Goal: Transaction & Acquisition: Book appointment/travel/reservation

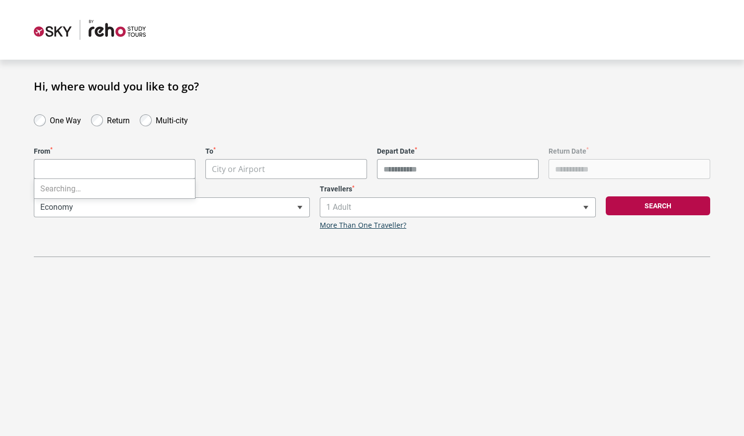
click at [74, 167] on body "**********" at bounding box center [372, 218] width 744 height 436
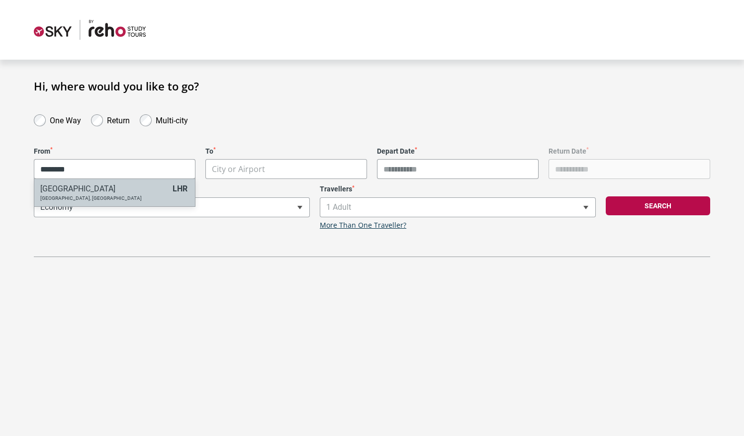
type input "********"
select select "LHRA"
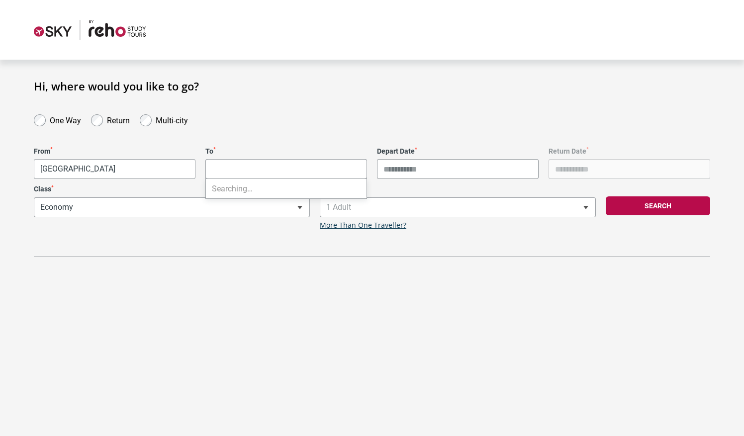
click at [215, 172] on body "**********" at bounding box center [372, 218] width 744 height 436
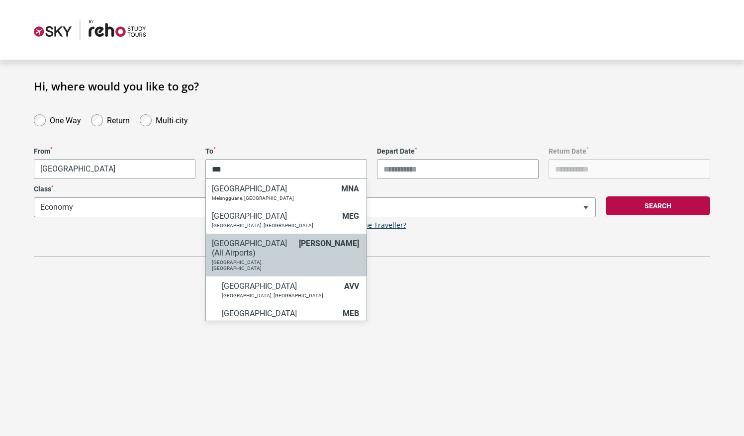
type input "***"
select select "MELC"
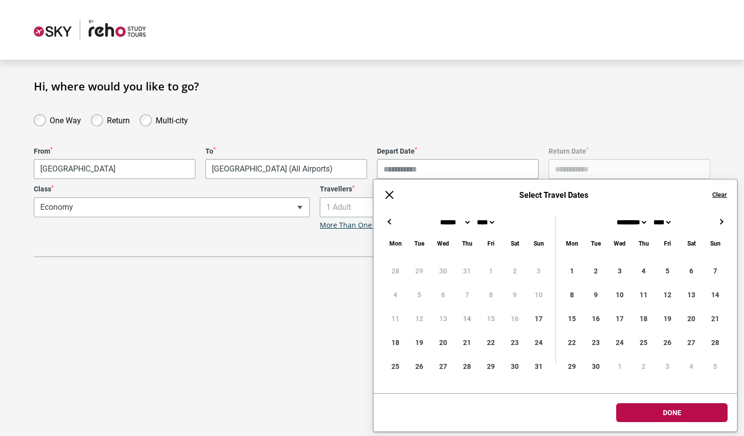
click at [449, 165] on input "Depart Date *" at bounding box center [458, 169] width 162 height 20
click at [720, 223] on button "→" at bounding box center [721, 222] width 12 height 12
click at [390, 217] on button "←" at bounding box center [389, 222] width 12 height 12
click at [720, 223] on button "→" at bounding box center [721, 222] width 12 height 12
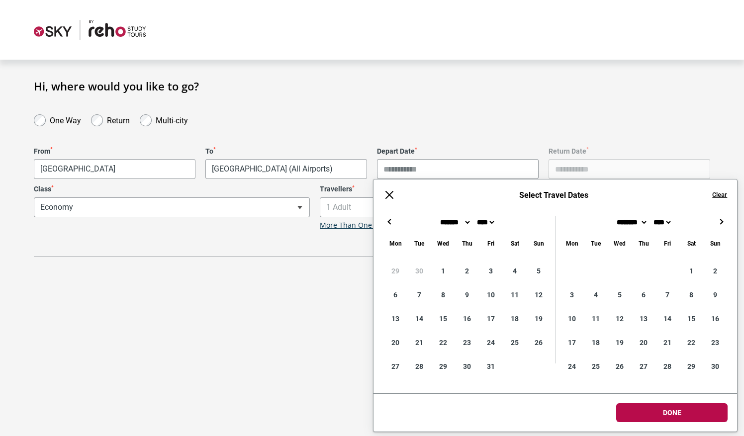
click at [392, 226] on button "←" at bounding box center [389, 222] width 12 height 12
click at [718, 229] on div "******* ******** ***** ***** *** **** **** ****** ********* ******* ******** **…" at bounding box center [643, 226] width 167 height 20
click at [718, 228] on div "******* ******** ***** ***** *** **** **** ****** ********* ******* ******** **…" at bounding box center [643, 226] width 167 height 20
click at [721, 225] on button "→" at bounding box center [721, 222] width 12 height 12
type input "**********"
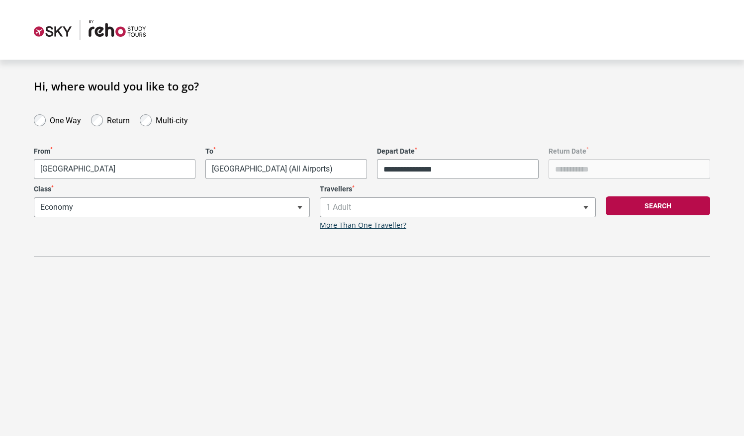
click at [529, 134] on div "**********" at bounding box center [372, 184] width 676 height 145
click at [646, 207] on button "Search" at bounding box center [658, 205] width 104 height 19
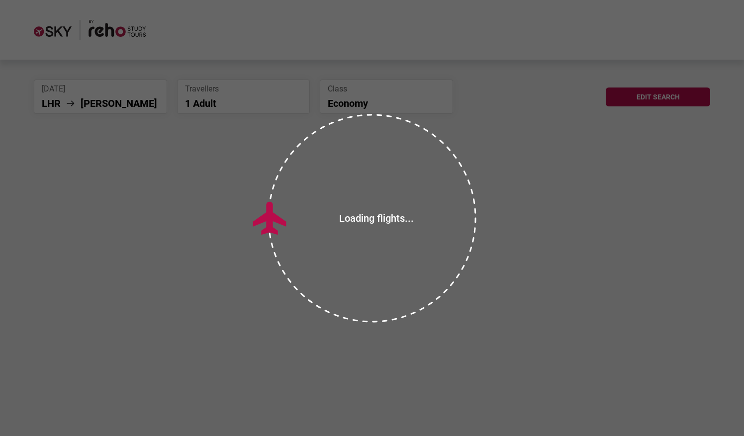
click at [409, 328] on div at bounding box center [372, 218] width 234 height 234
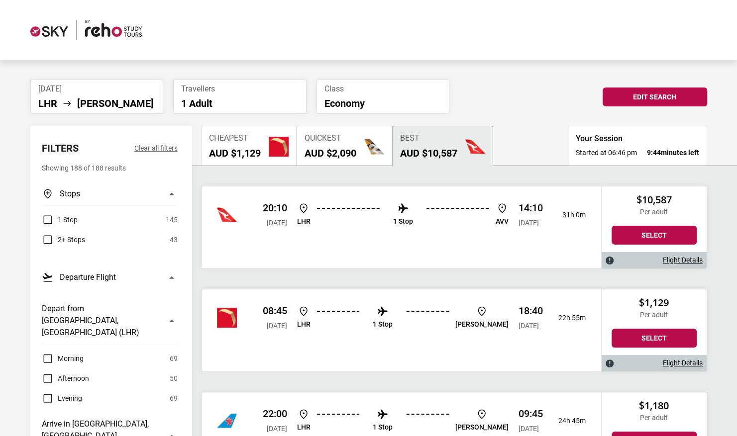
click at [401, 208] on img at bounding box center [403, 208] width 12 height 12
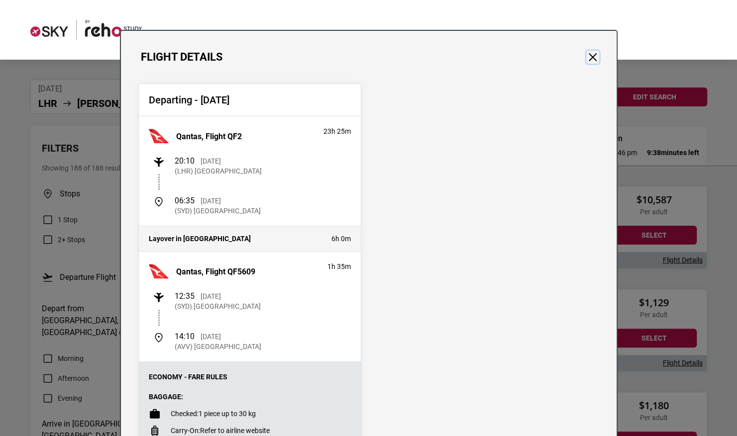
click at [587, 55] on button "Close" at bounding box center [592, 57] width 13 height 13
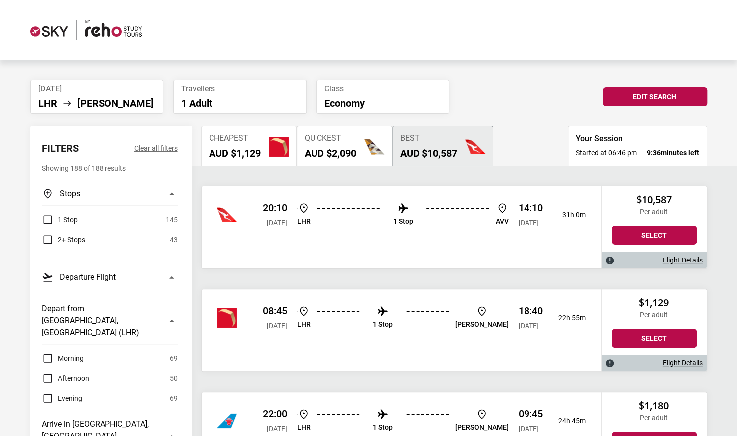
click at [97, 102] on ul "LHR [PERSON_NAME]" at bounding box center [96, 103] width 117 height 12
click at [631, 93] on button "Edit Search" at bounding box center [654, 97] width 104 height 19
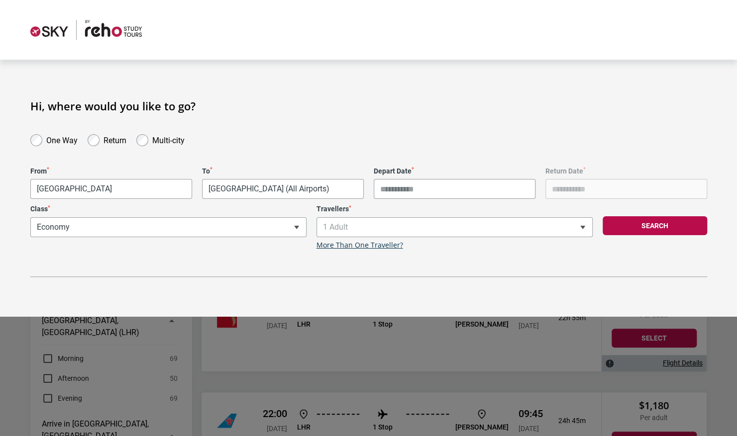
type input "**********"
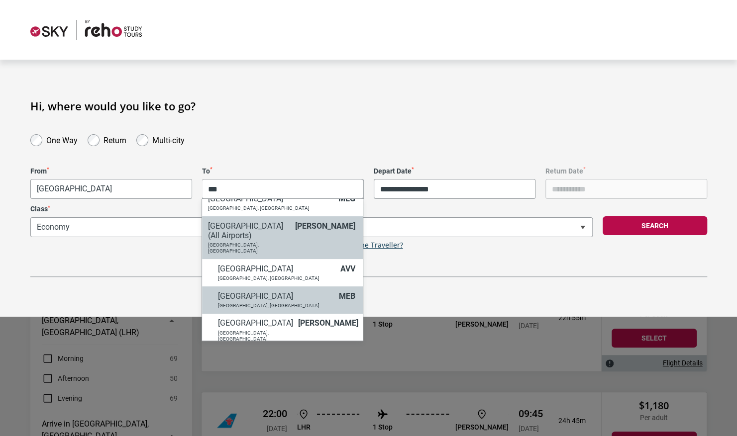
scroll to position [41, 0]
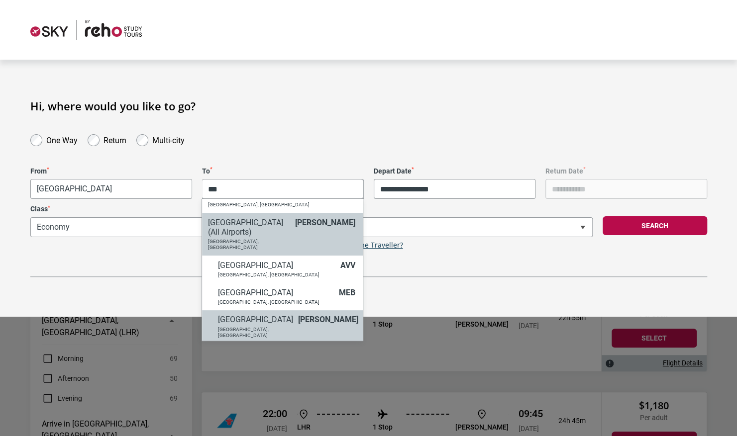
type input "***"
select select "MELA"
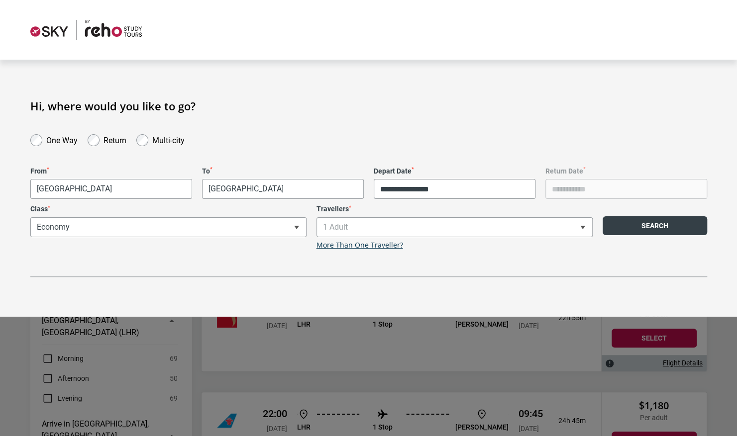
click at [684, 220] on button "Search" at bounding box center [654, 225] width 104 height 19
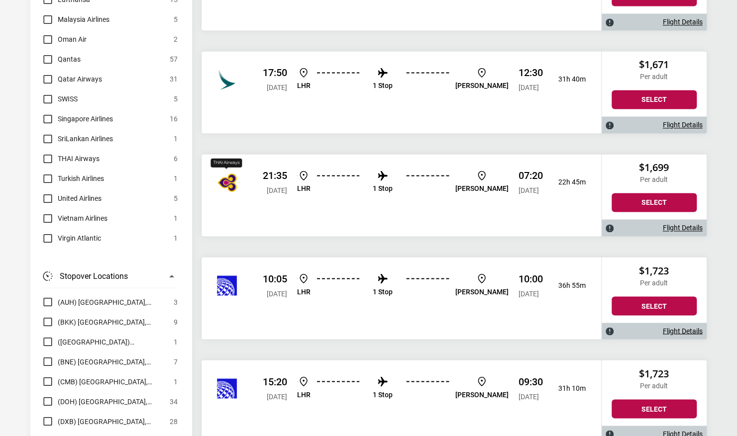
scroll to position [857, 0]
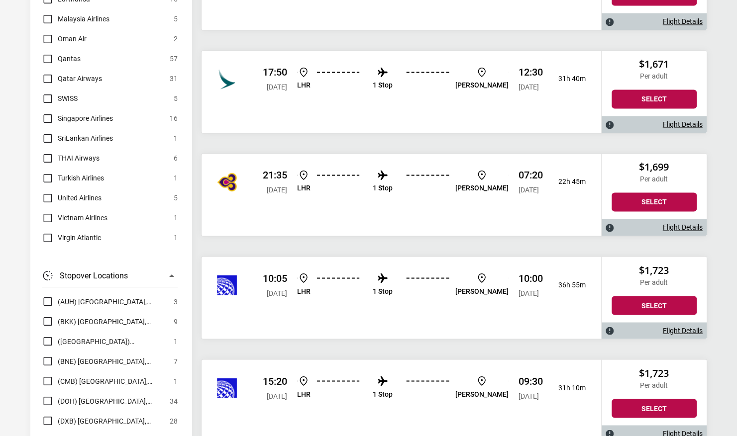
click at [388, 278] on img at bounding box center [382, 278] width 12 height 12
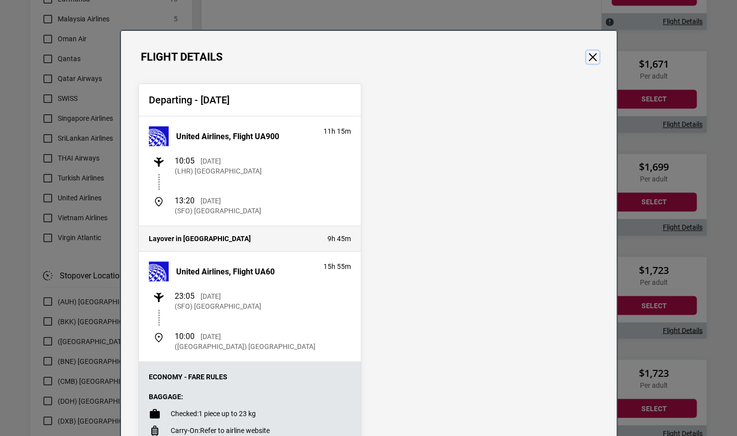
click at [589, 57] on button "Close" at bounding box center [592, 57] width 13 height 13
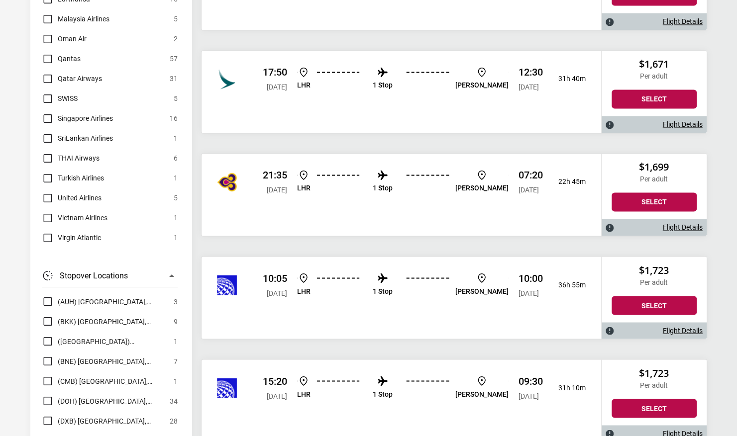
scroll to position [927, 0]
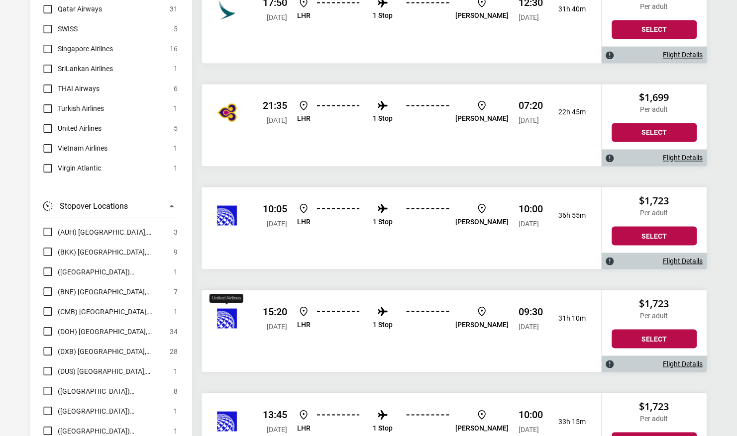
click at [229, 308] on img "United Airlines" at bounding box center [227, 318] width 20 height 20
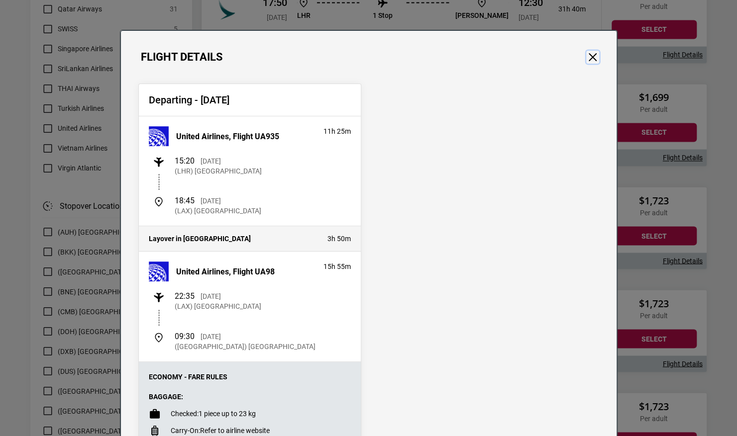
click at [588, 52] on button "Close" at bounding box center [592, 57] width 13 height 13
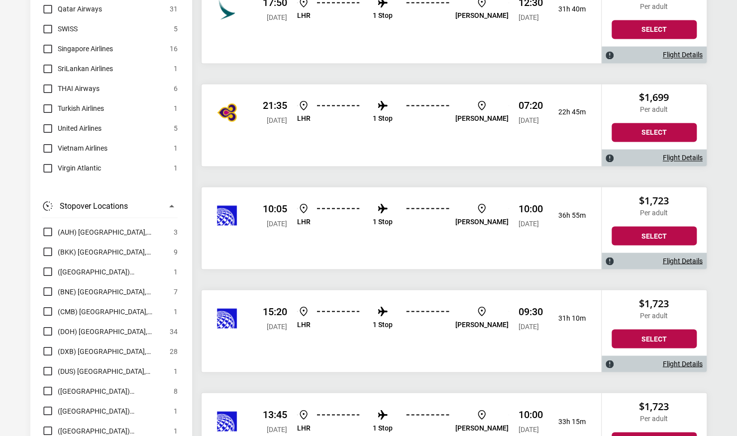
scroll to position [1120, 0]
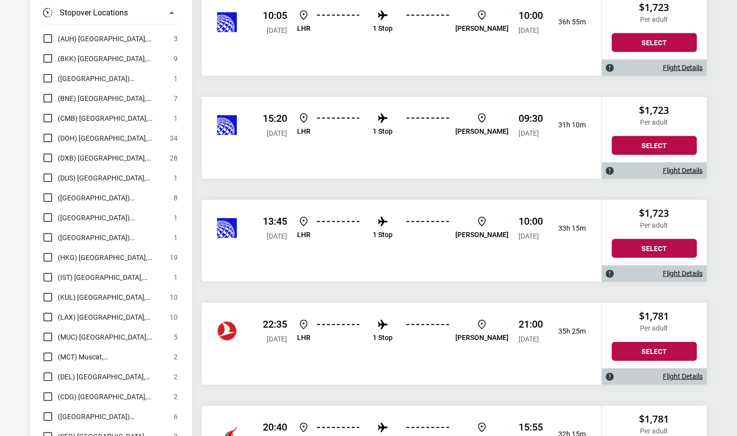
click at [236, 229] on img "United Airlines" at bounding box center [227, 228] width 20 height 20
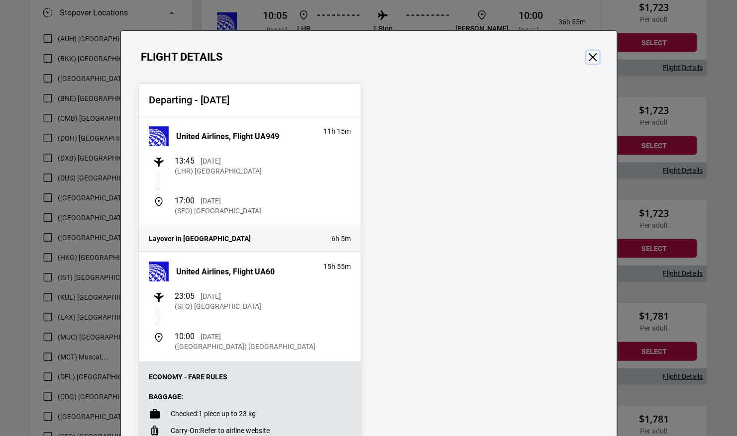
click at [592, 61] on button "Close" at bounding box center [592, 57] width 13 height 13
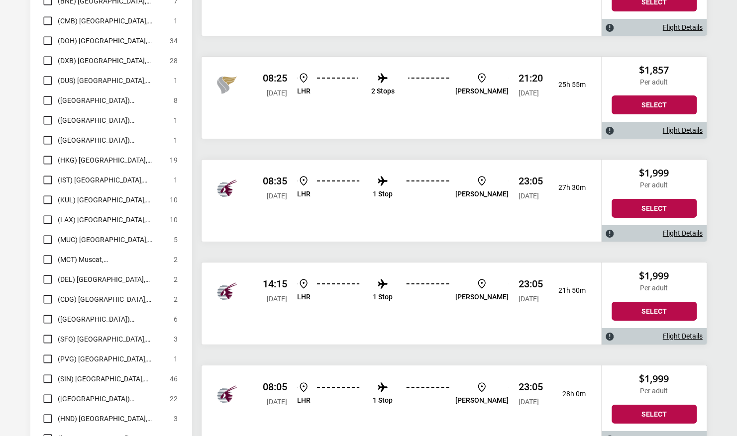
scroll to position [1984, 0]
click at [388, 281] on img at bounding box center [382, 284] width 12 height 12
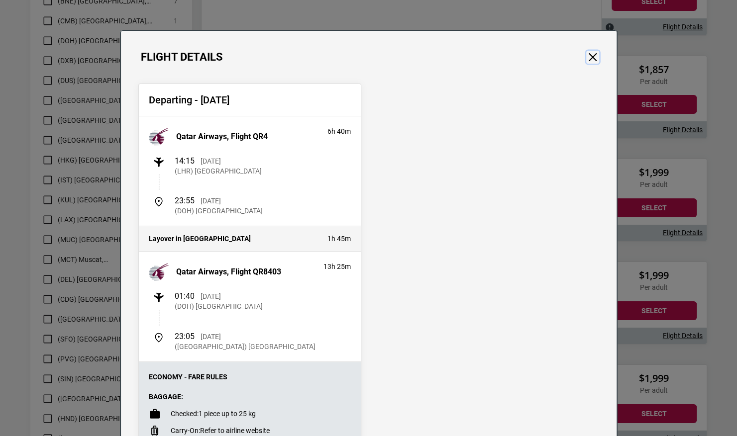
click at [586, 57] on button "Close" at bounding box center [592, 57] width 13 height 13
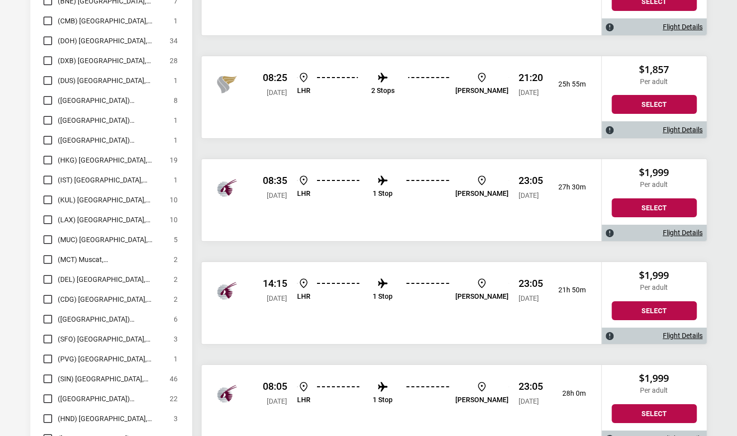
click at [389, 180] on li "1 Stop" at bounding box center [383, 187] width 20 height 25
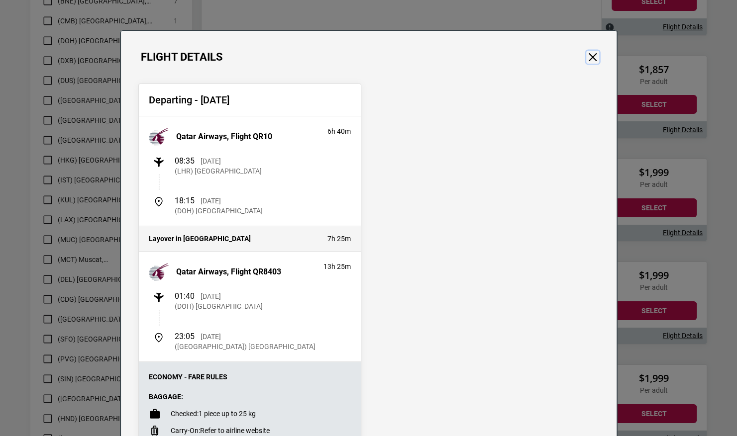
click at [588, 54] on button "Close" at bounding box center [592, 57] width 13 height 13
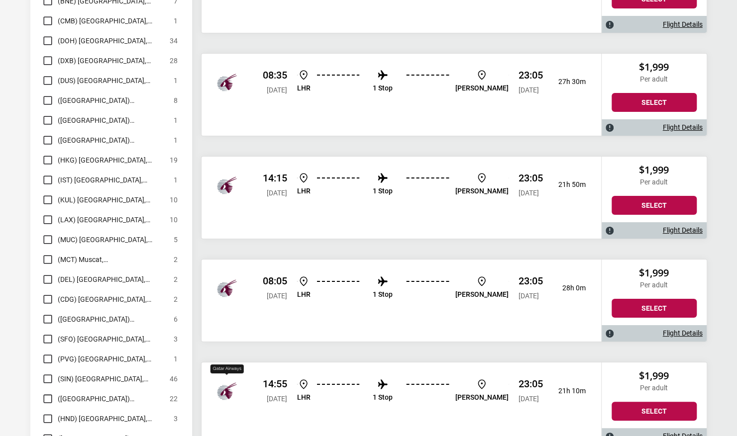
scroll to position [2126, 0]
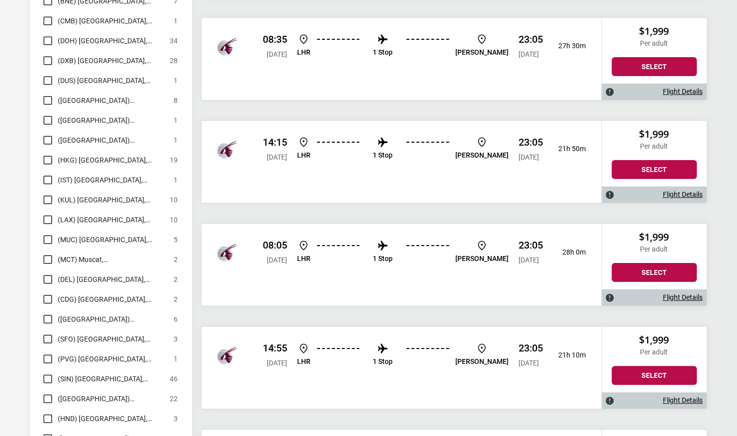
click at [392, 243] on li "1 Stop" at bounding box center [383, 252] width 20 height 25
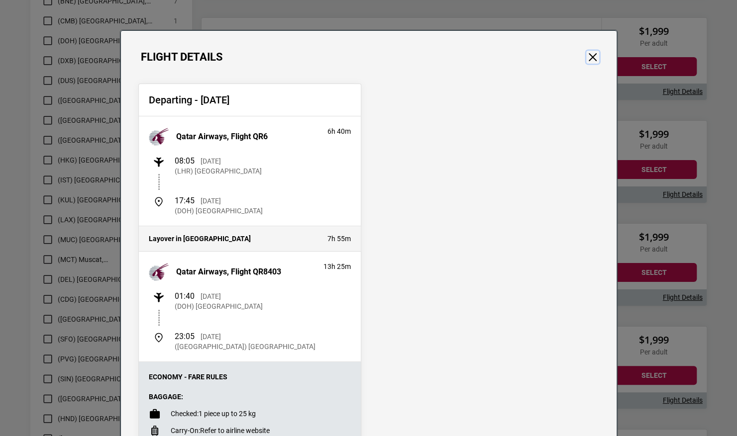
click at [592, 55] on button "Close" at bounding box center [592, 57] width 13 height 13
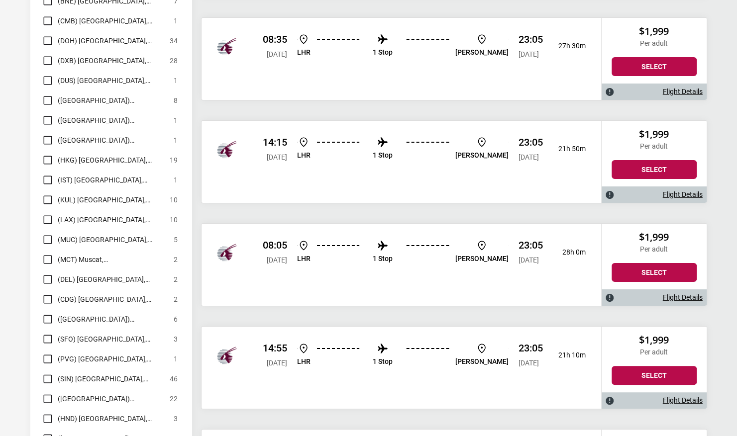
click at [388, 348] on img at bounding box center [382, 349] width 12 height 12
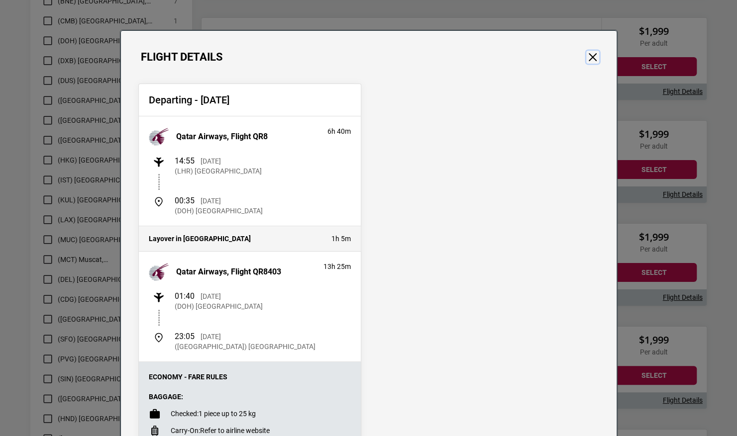
click at [591, 57] on button "Close" at bounding box center [592, 57] width 13 height 13
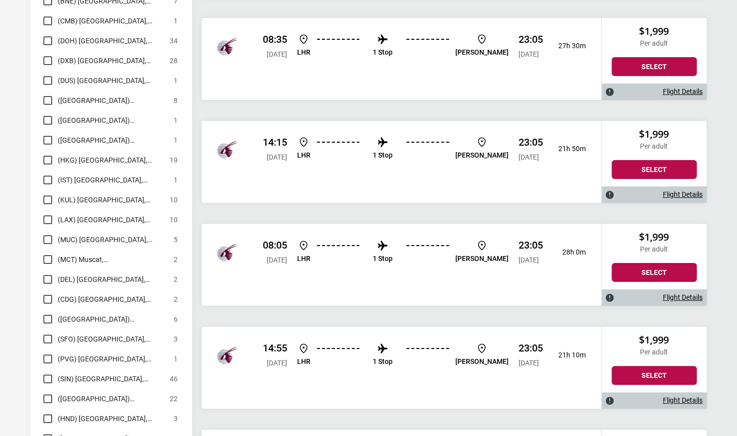
scroll to position [2296, 0]
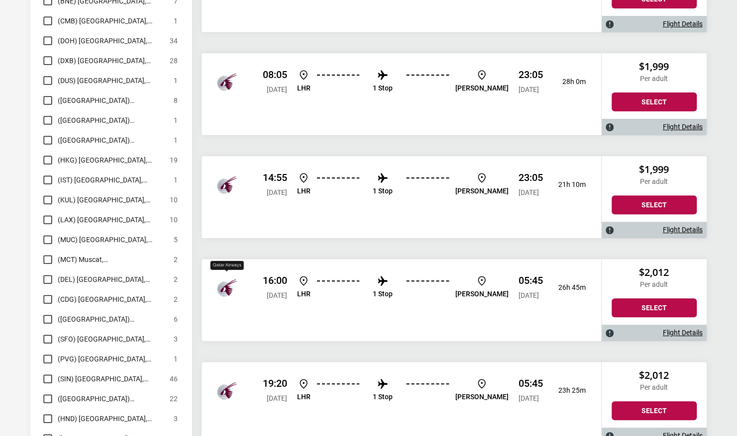
click at [224, 287] on img "Qatar Airways" at bounding box center [227, 288] width 20 height 20
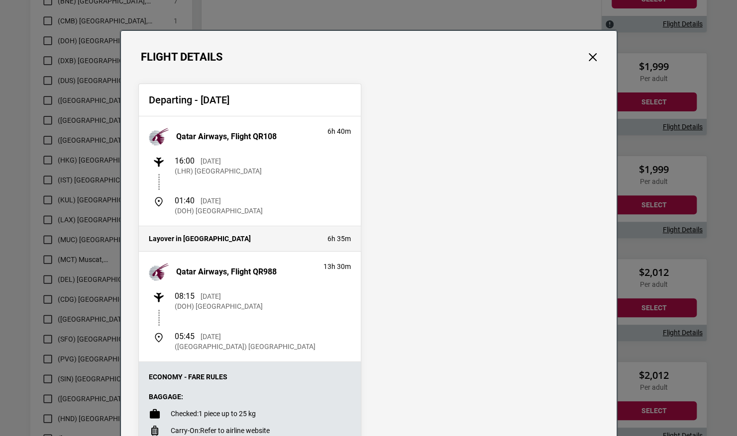
click at [585, 66] on div "Departing - [DATE] Qatar Airways, Flight QR108 6h 40m 16:00 [DATE] (LHR) [GEOGR…" at bounding box center [368, 336] width 495 height 545
click at [586, 58] on button "Close" at bounding box center [592, 57] width 13 height 13
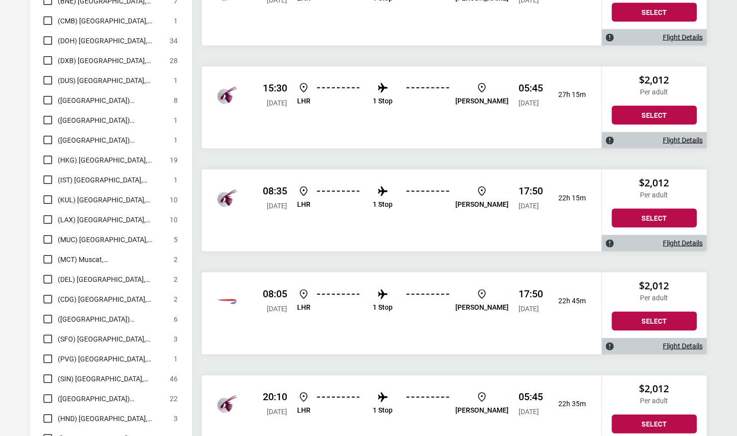
scroll to position [3425, 0]
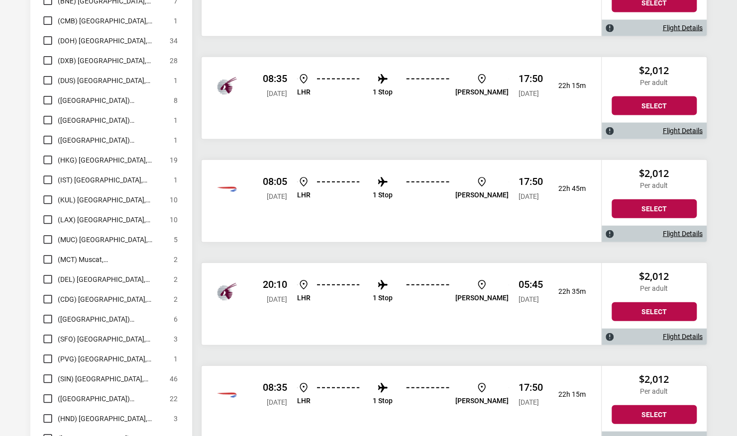
click at [387, 180] on li "1 Stop" at bounding box center [383, 188] width 20 height 25
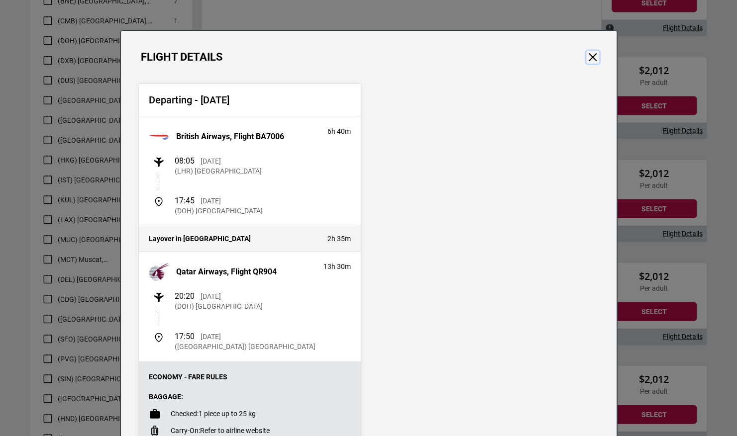
click at [593, 60] on button "Close" at bounding box center [592, 57] width 13 height 13
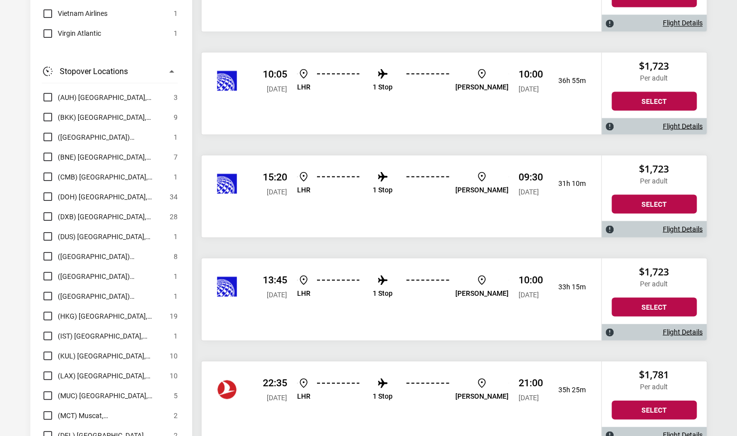
scroll to position [1030, 0]
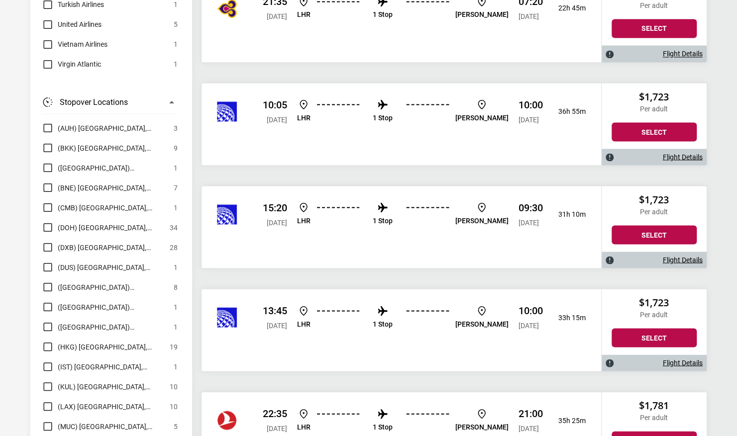
click at [392, 205] on li "1 Stop" at bounding box center [383, 213] width 20 height 25
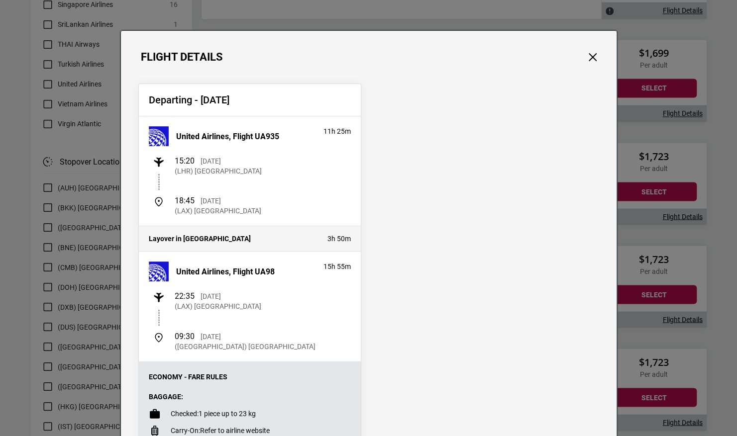
scroll to position [931, 0]
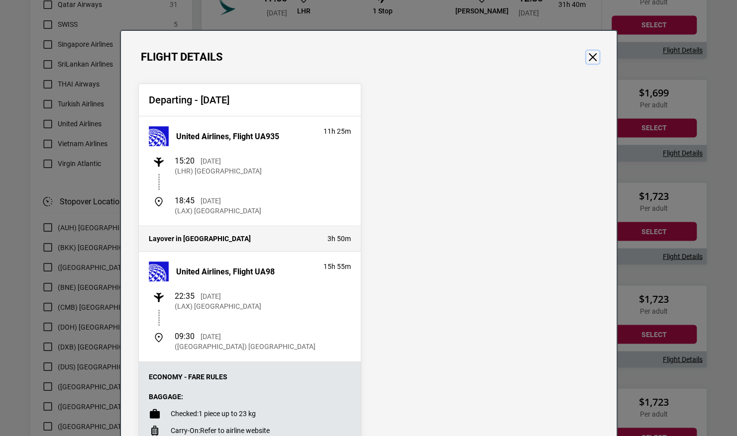
click at [595, 53] on button "Close" at bounding box center [592, 57] width 13 height 13
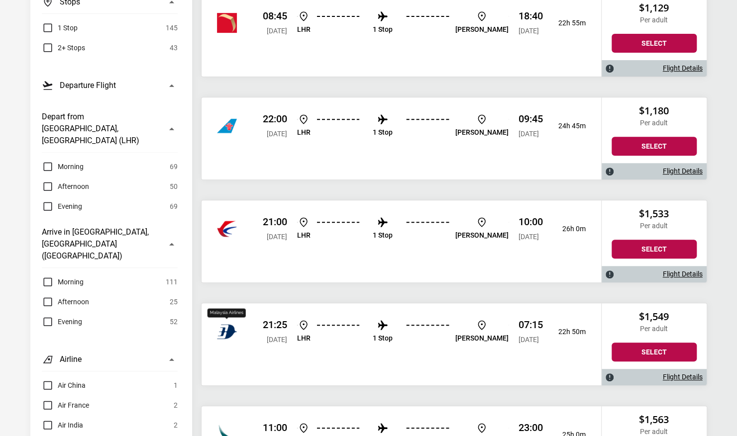
scroll to position [326, 0]
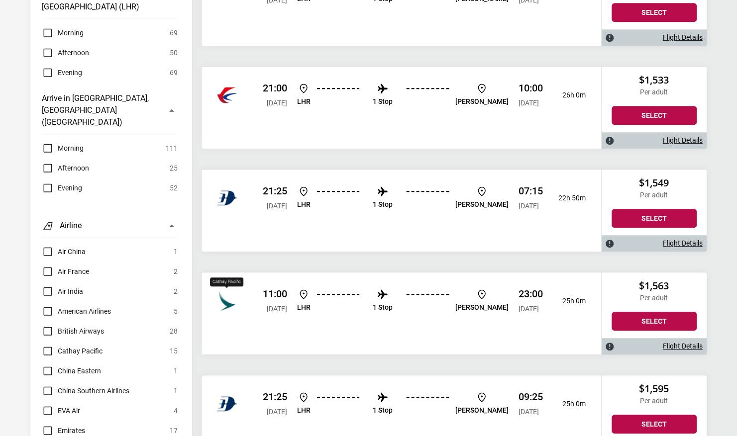
click at [231, 303] on img "Cathay Pacific" at bounding box center [227, 301] width 20 height 20
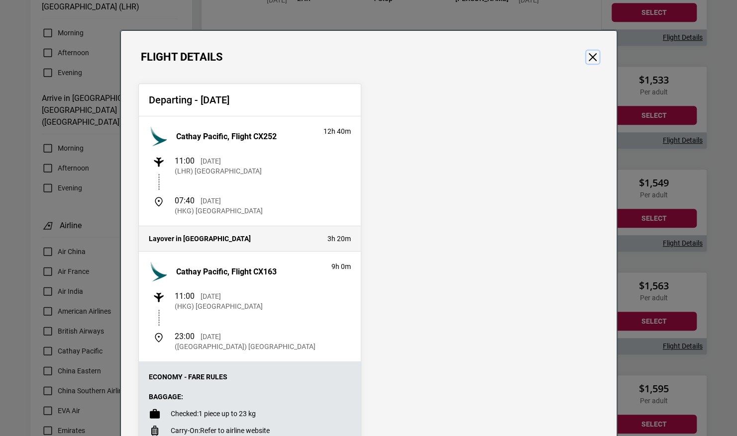
click at [593, 60] on button "Close" at bounding box center [592, 57] width 13 height 13
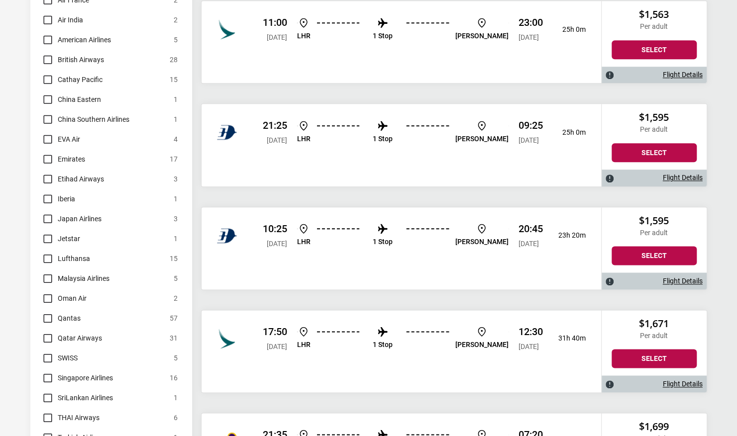
scroll to position [598, 0]
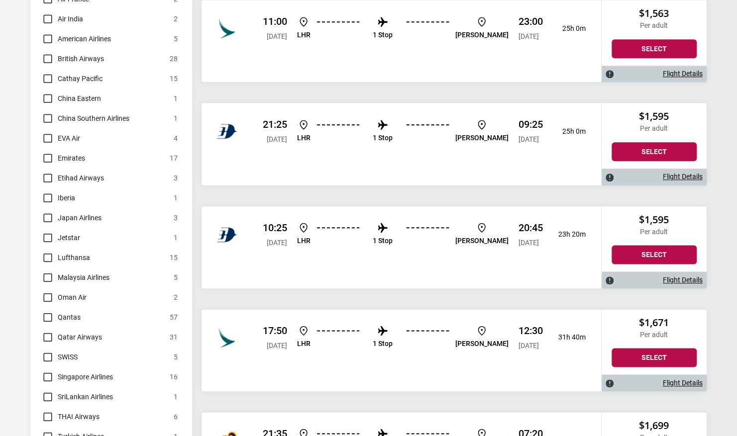
click at [388, 327] on img at bounding box center [382, 331] width 12 height 12
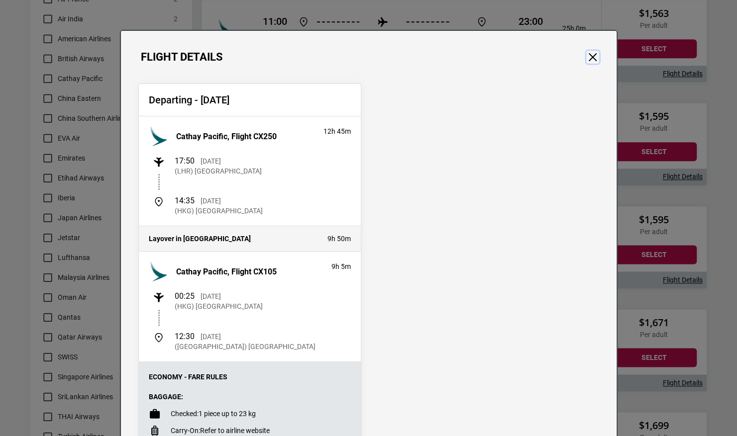
click at [590, 55] on button "Close" at bounding box center [592, 57] width 13 height 13
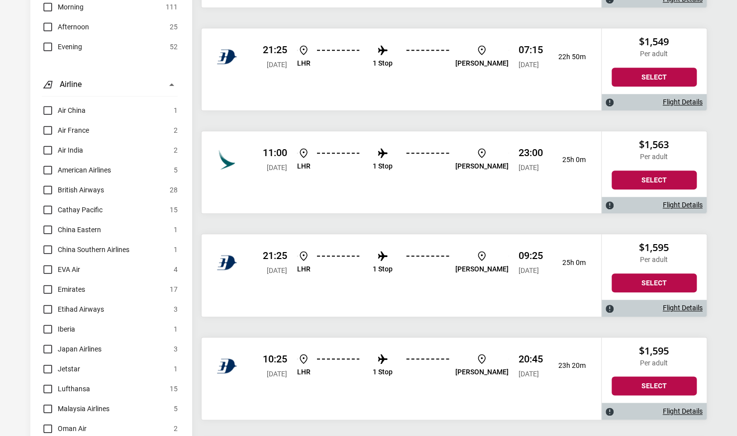
scroll to position [466, 0]
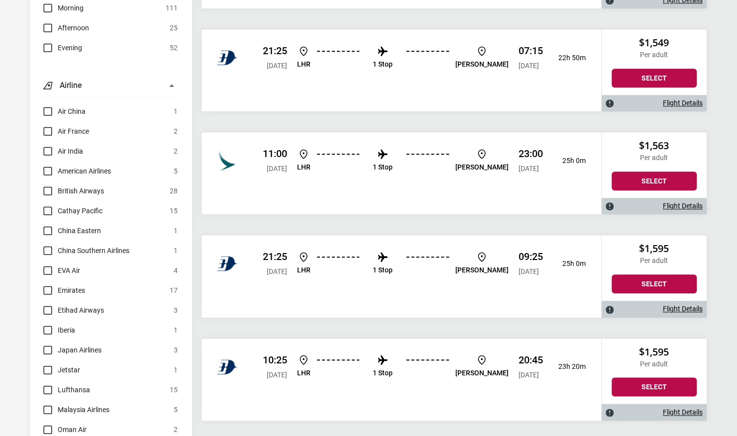
click at [388, 153] on img at bounding box center [382, 154] width 12 height 12
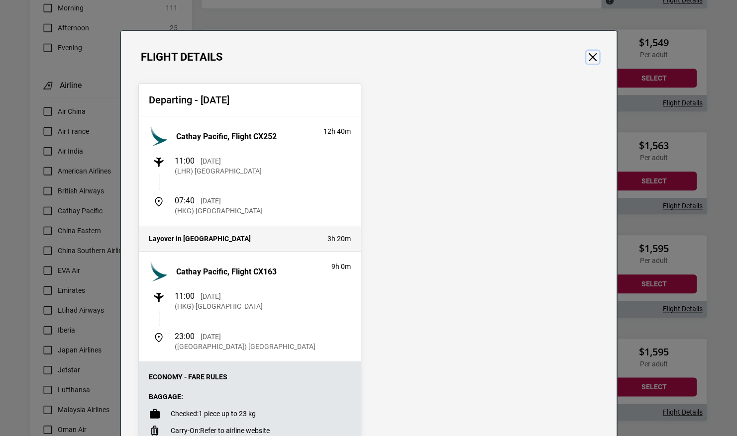
click at [591, 62] on button "Close" at bounding box center [592, 57] width 13 height 13
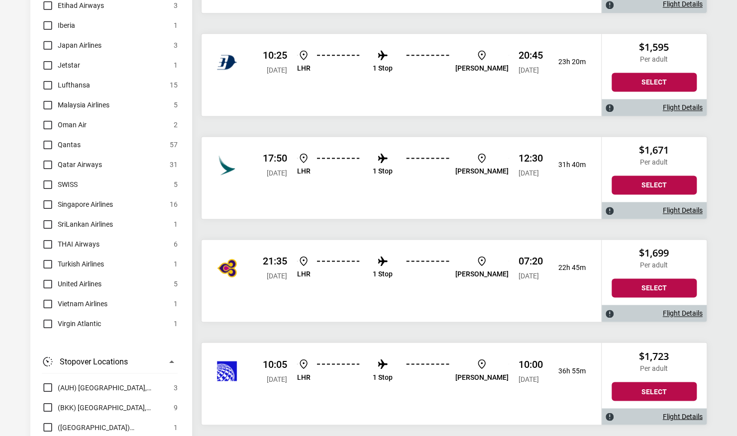
scroll to position [959, 0]
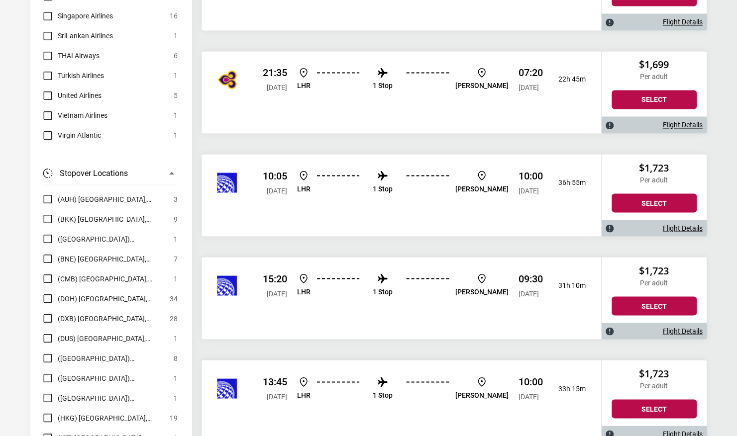
click at [518, 170] on p "10:00" at bounding box center [530, 176] width 24 height 12
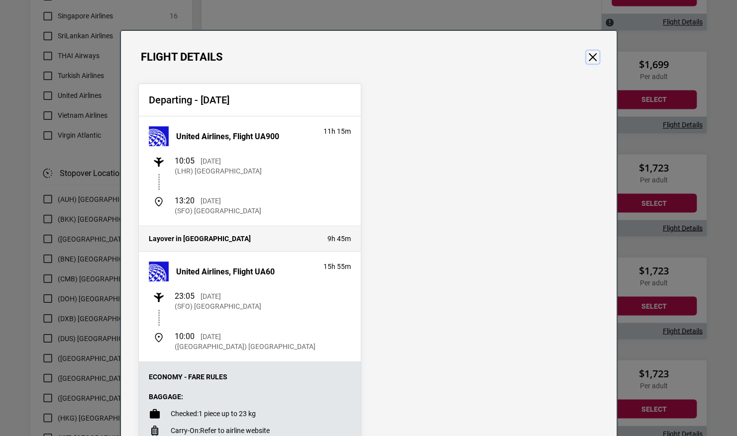
click at [591, 53] on button "Close" at bounding box center [592, 57] width 13 height 13
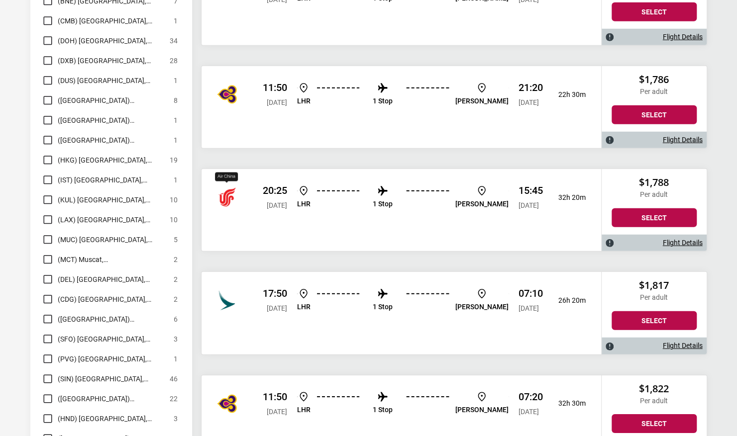
scroll to position [1570, 0]
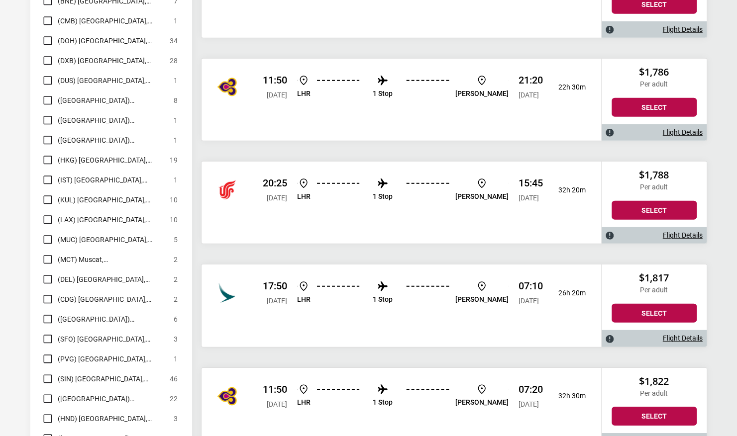
click at [388, 290] on li "1 Stop" at bounding box center [383, 292] width 20 height 25
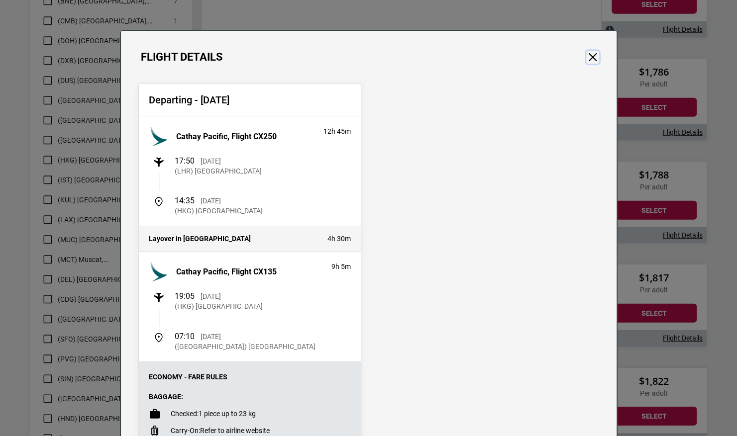
click at [586, 60] on button "Close" at bounding box center [592, 57] width 13 height 13
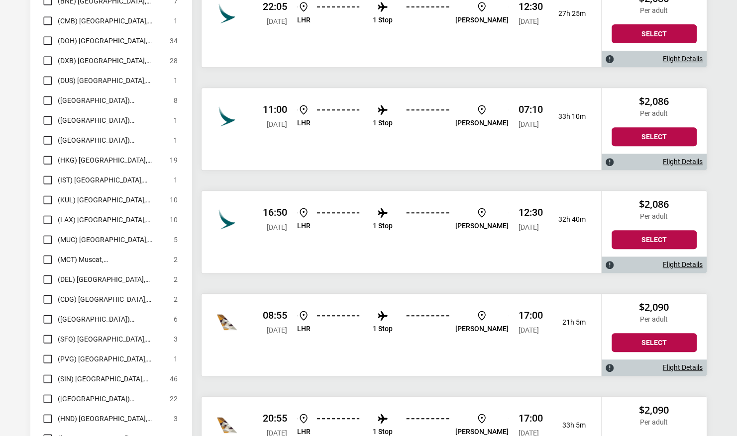
scroll to position [4779, 0]
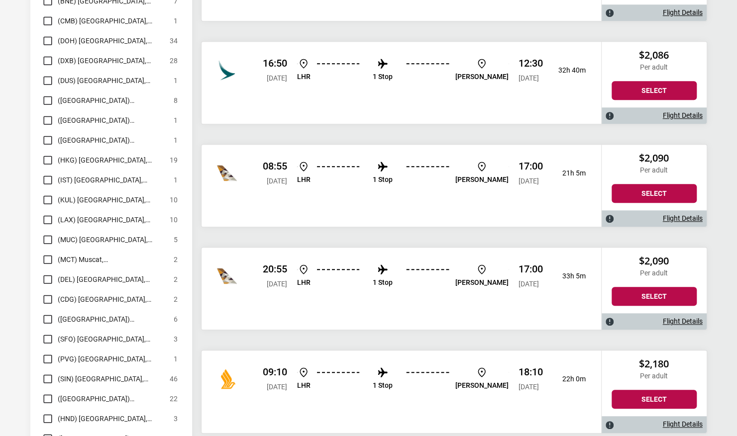
click at [388, 161] on img at bounding box center [382, 167] width 12 height 12
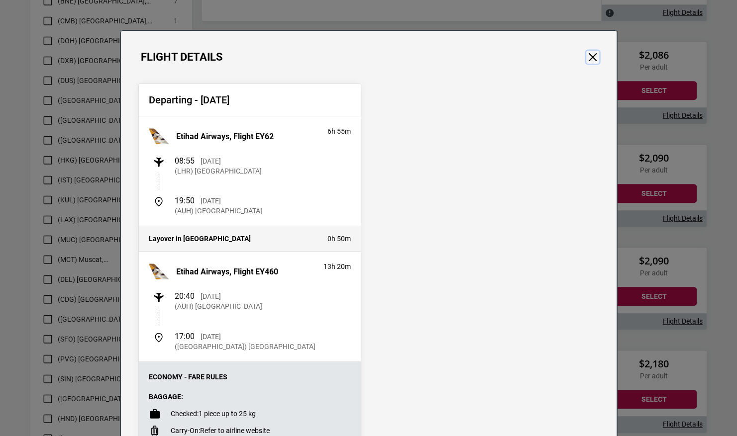
click at [586, 58] on button "Close" at bounding box center [592, 57] width 13 height 13
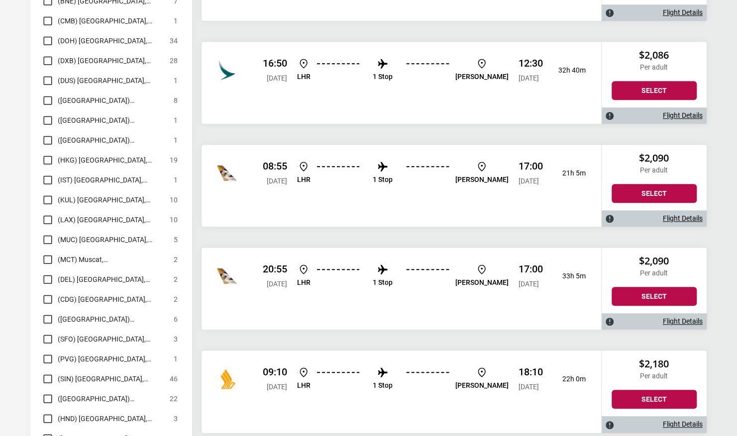
click at [392, 166] on li "1 Stop" at bounding box center [383, 173] width 20 height 25
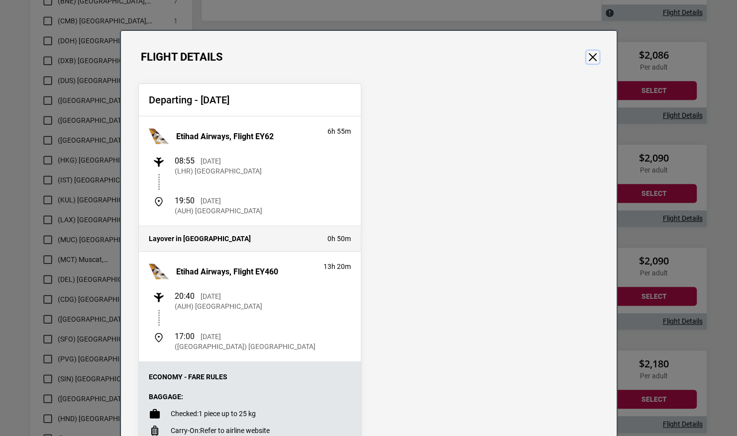
click at [586, 56] on button "Close" at bounding box center [592, 57] width 13 height 13
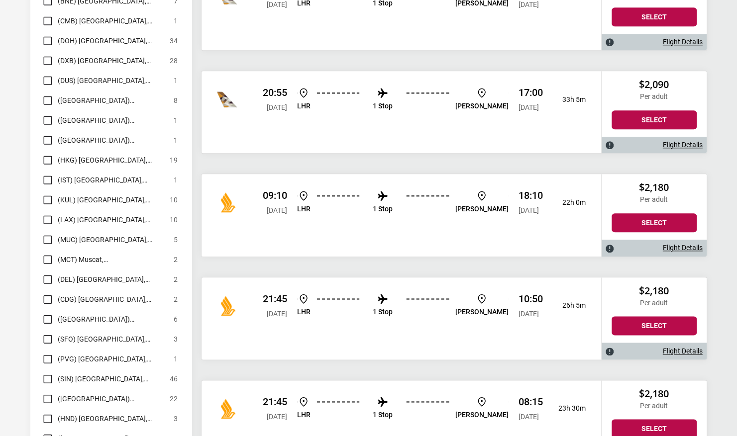
scroll to position [4956, 0]
click at [392, 193] on li "1 Stop" at bounding box center [383, 201] width 20 height 25
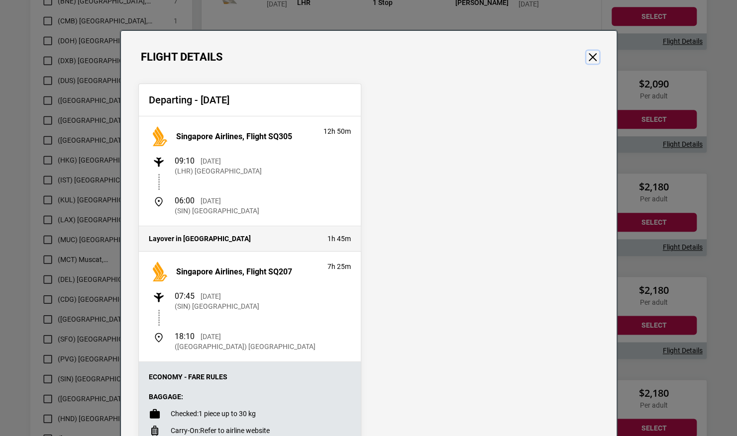
click at [591, 56] on button "Close" at bounding box center [592, 57] width 13 height 13
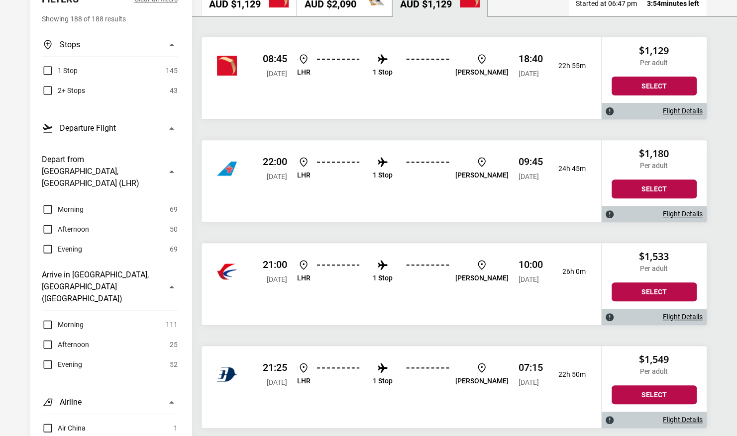
scroll to position [0, 0]
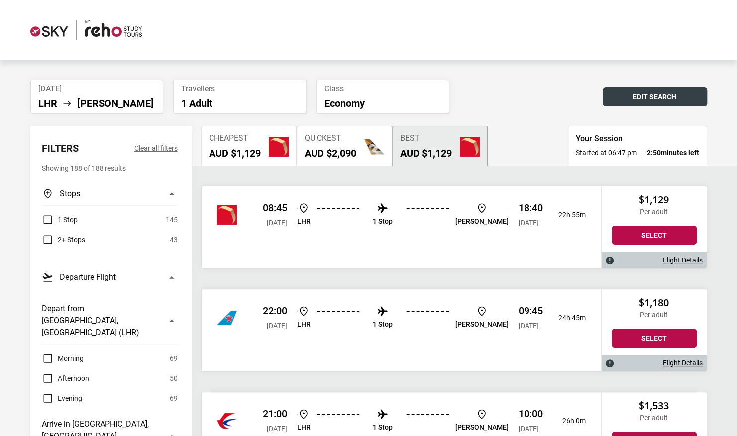
click at [662, 100] on button "Edit Search" at bounding box center [654, 97] width 104 height 19
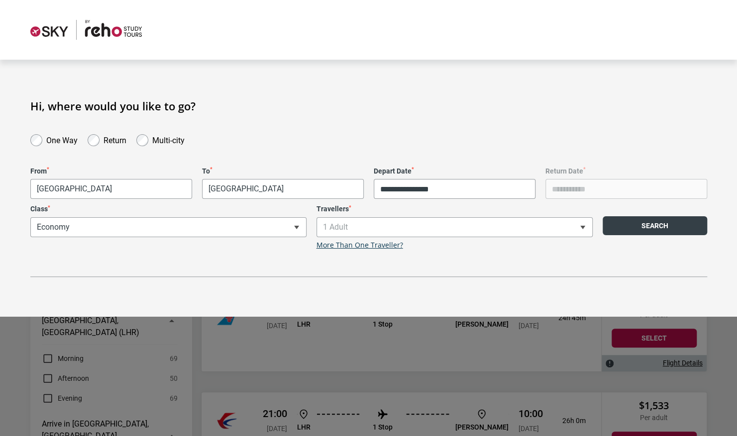
click at [654, 230] on button "Search" at bounding box center [654, 225] width 104 height 19
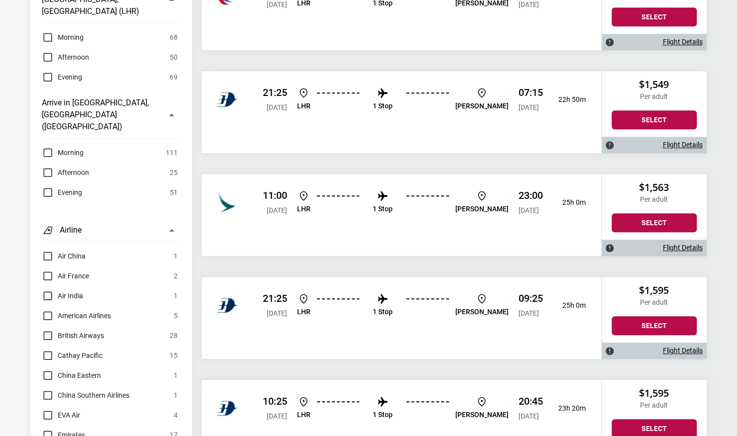
scroll to position [344, 0]
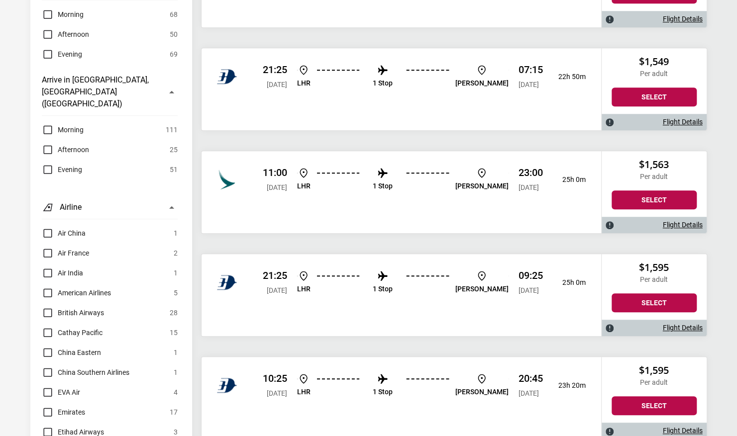
click at [392, 183] on li "1 Stop" at bounding box center [383, 179] width 20 height 25
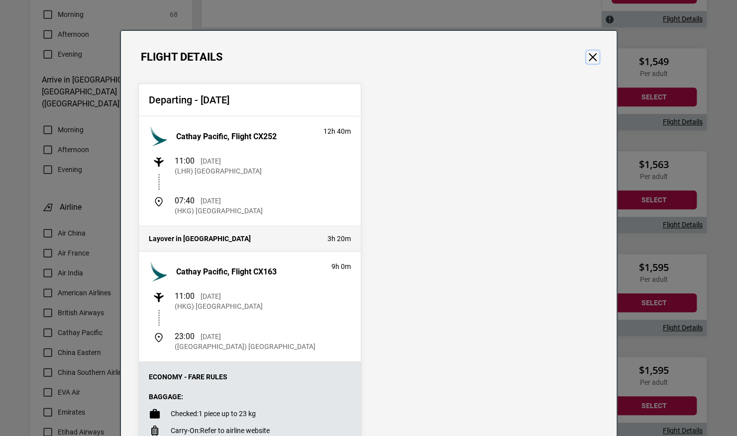
click at [587, 51] on button "Close" at bounding box center [592, 57] width 13 height 13
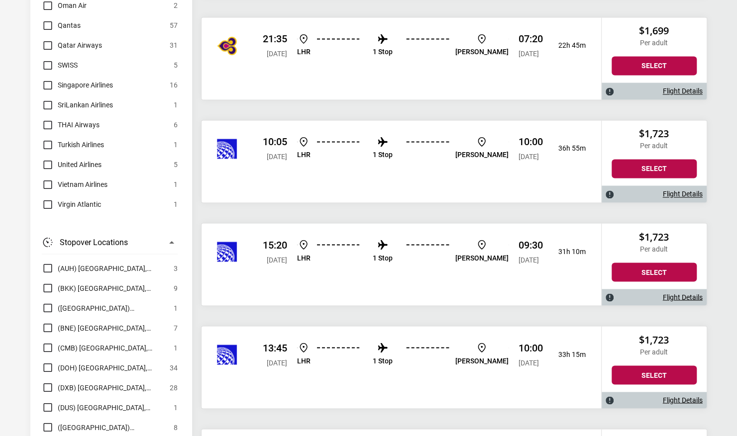
scroll to position [900, 0]
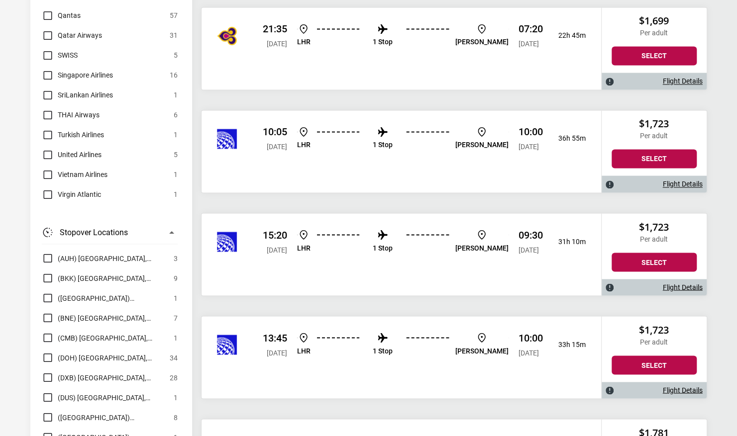
click at [392, 230] on li "1 Stop" at bounding box center [383, 241] width 20 height 25
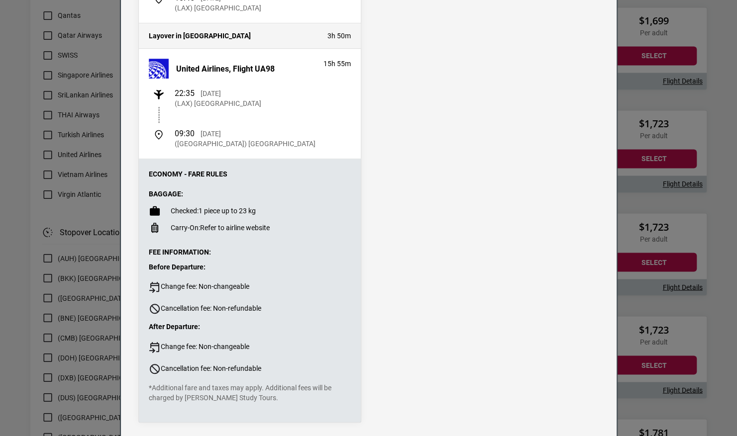
scroll to position [0, 0]
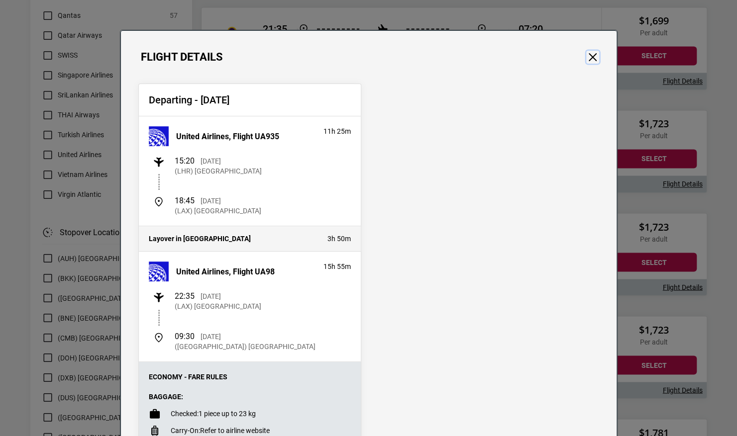
click at [594, 58] on button "Close" at bounding box center [592, 57] width 13 height 13
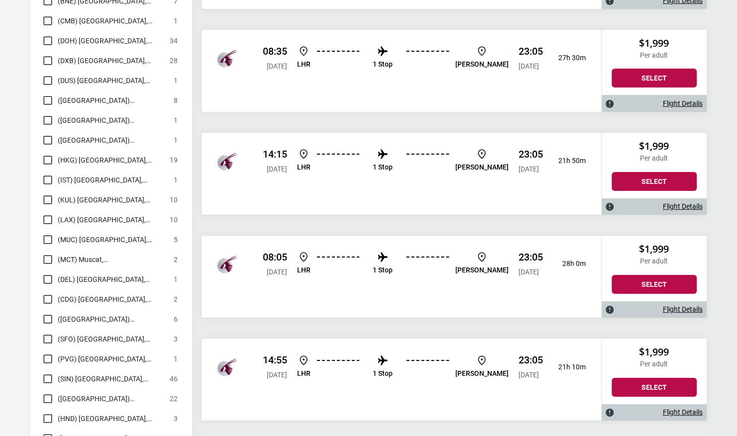
scroll to position [2010, 0]
click at [390, 149] on li "1 Stop" at bounding box center [383, 161] width 20 height 25
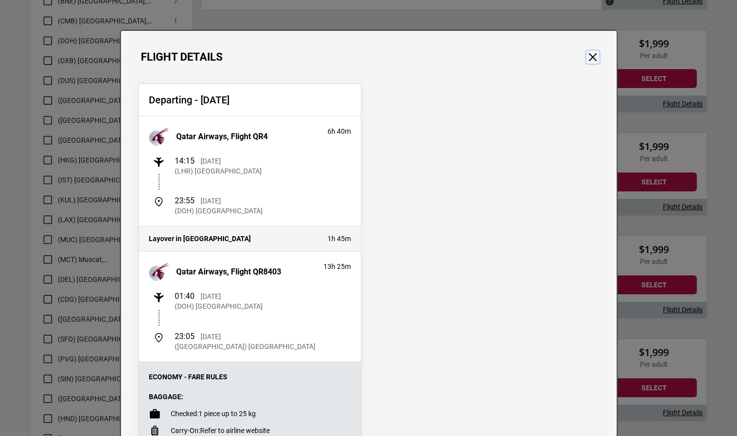
click at [586, 62] on button "Close" at bounding box center [592, 57] width 13 height 13
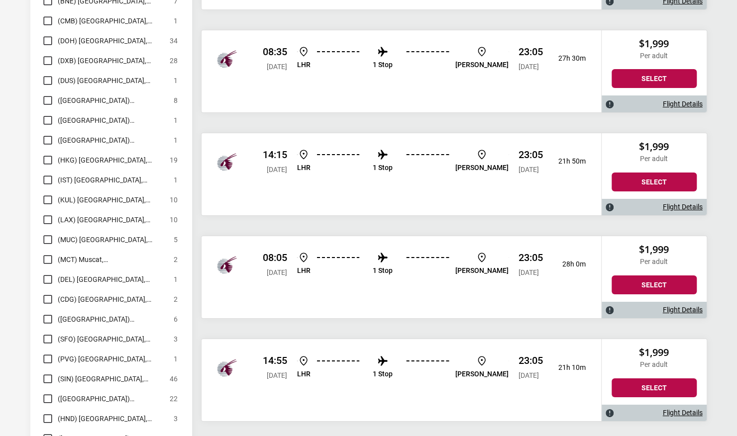
click at [388, 156] on img at bounding box center [382, 155] width 12 height 12
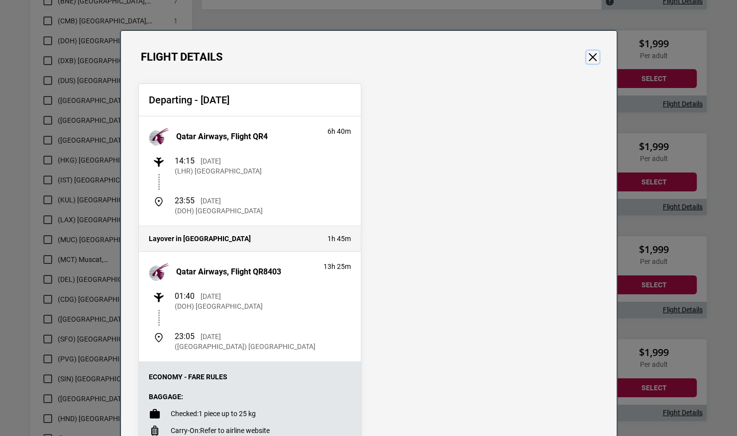
click at [594, 55] on button "Close" at bounding box center [592, 57] width 13 height 13
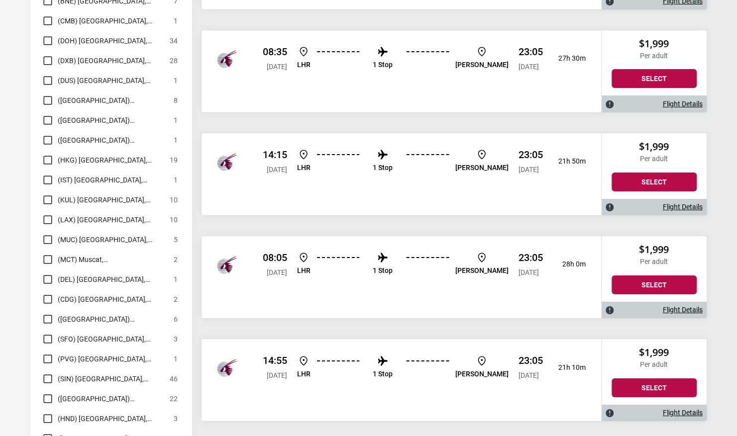
click at [392, 164] on p "1 Stop" at bounding box center [383, 168] width 20 height 8
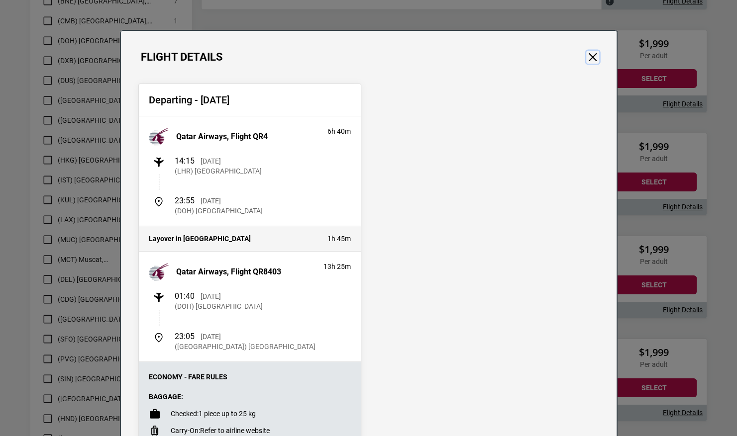
click at [586, 57] on button "Close" at bounding box center [592, 57] width 13 height 13
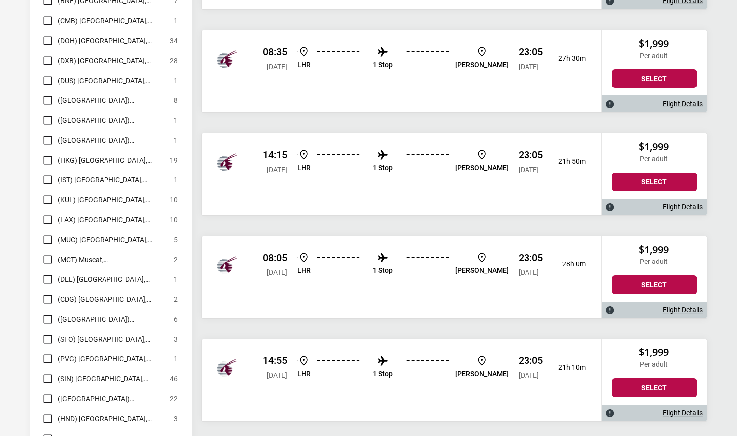
click at [388, 357] on img at bounding box center [382, 361] width 12 height 12
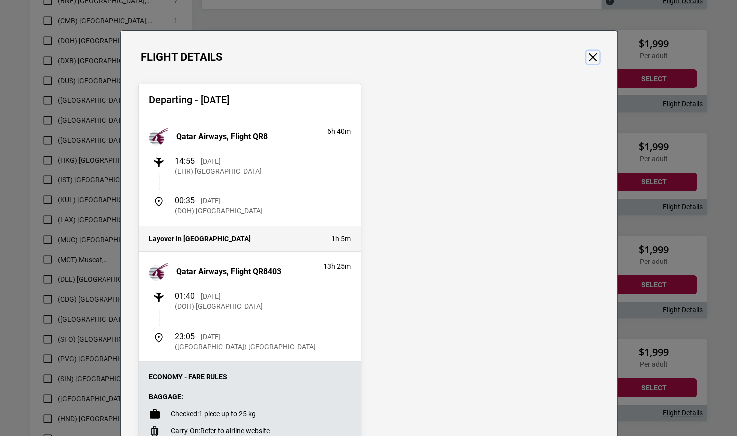
click at [594, 54] on button "Close" at bounding box center [592, 57] width 13 height 13
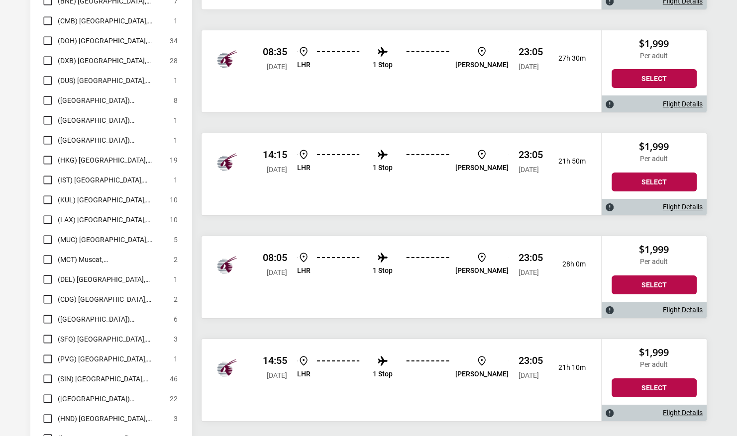
click at [392, 164] on p "1 Stop" at bounding box center [383, 168] width 20 height 8
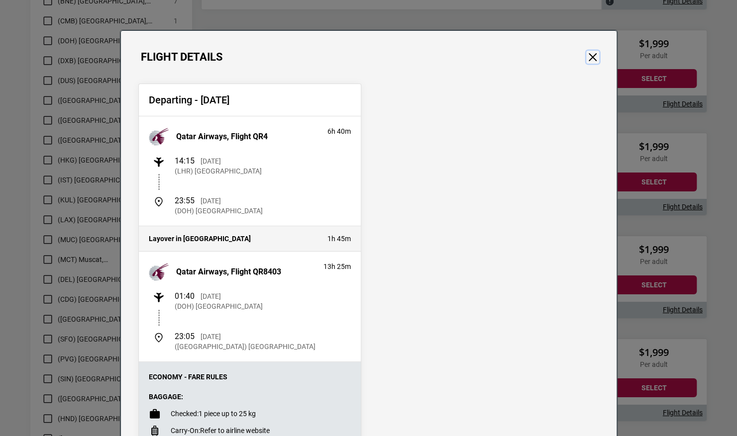
click at [590, 55] on button "Close" at bounding box center [592, 57] width 13 height 13
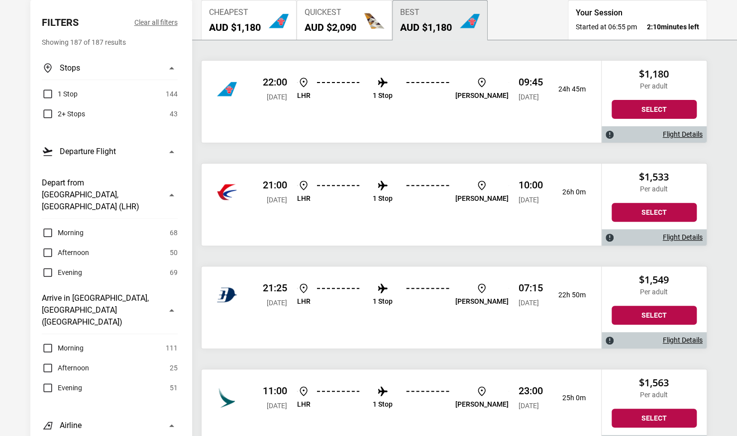
scroll to position [0, 0]
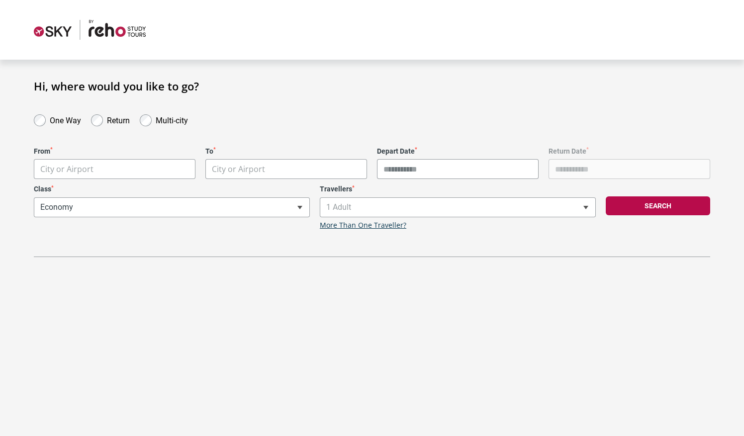
click at [86, 174] on body "**********" at bounding box center [372, 218] width 744 height 436
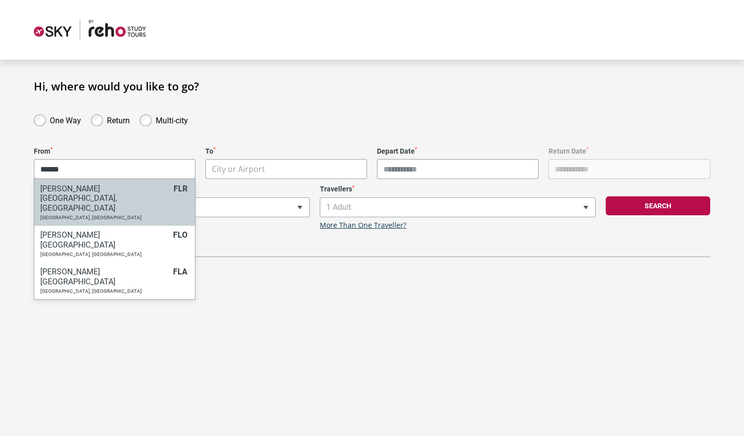
type input "******"
select select "FLRA"
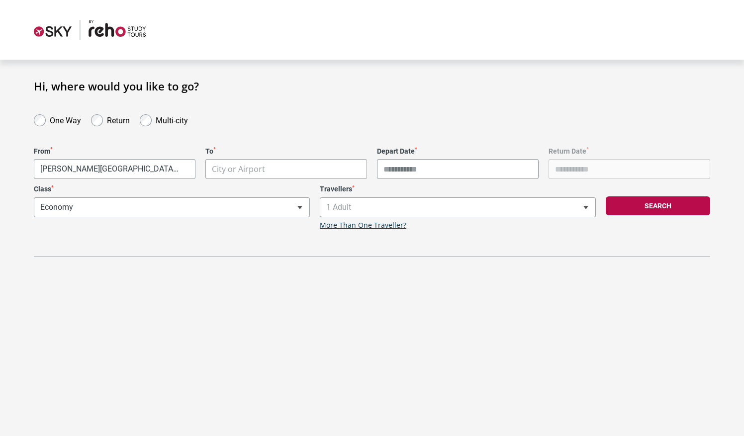
click at [251, 167] on body "**********" at bounding box center [372, 218] width 744 height 436
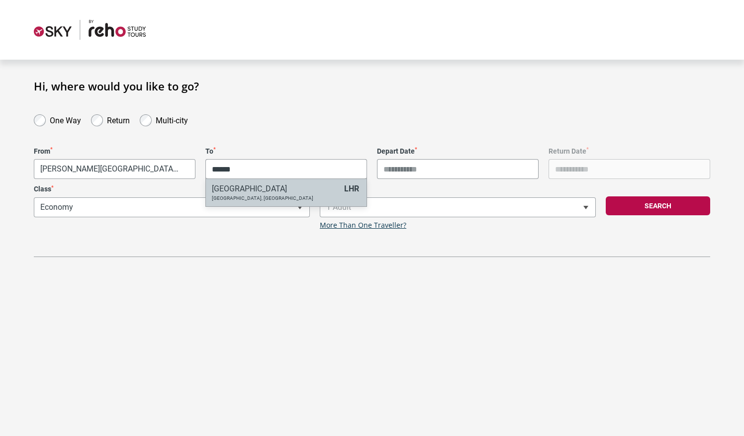
type input "******"
select select "LHRA"
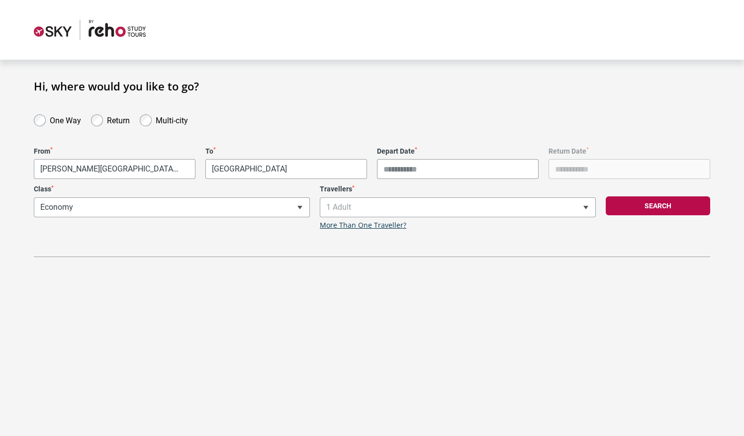
click at [389, 176] on input "Depart Date *" at bounding box center [458, 169] width 162 height 20
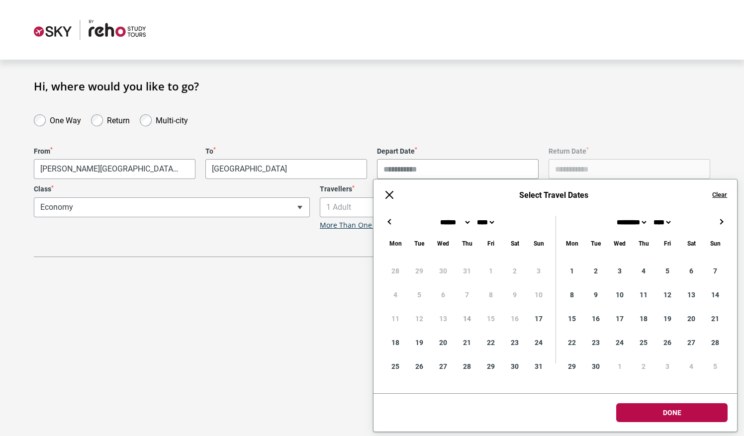
click at [727, 227] on div "← → ×" at bounding box center [556, 222] width 364 height 12
click at [724, 228] on div "← → ×" at bounding box center [556, 222] width 364 height 12
click at [725, 224] on button "→" at bounding box center [721, 222] width 12 height 12
type input "**********"
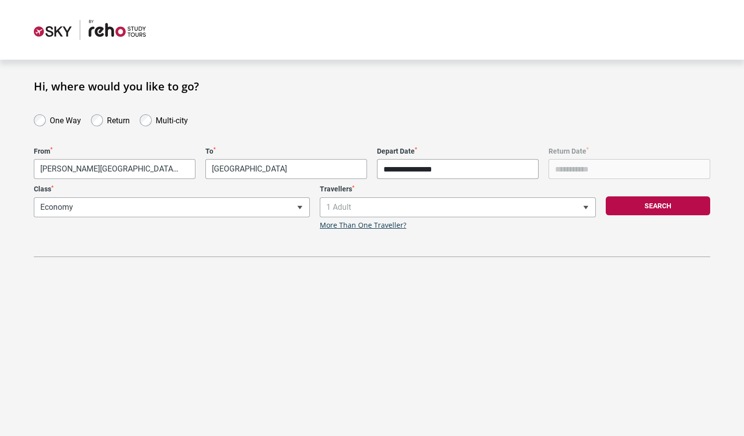
click at [699, 422] on body "**********" at bounding box center [372, 218] width 744 height 436
click at [628, 206] on button "Search" at bounding box center [658, 205] width 104 height 19
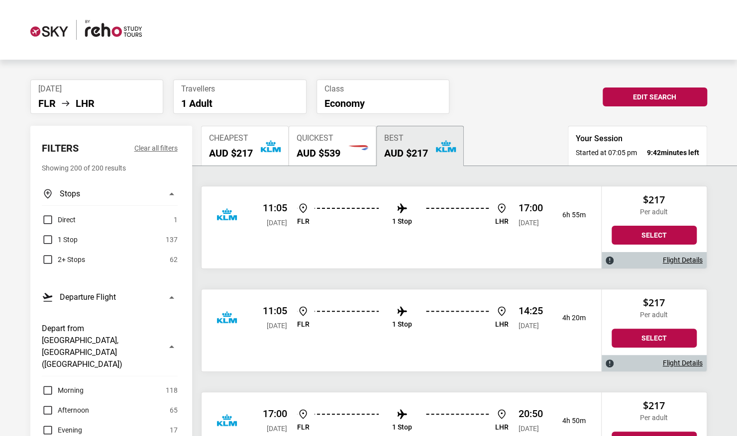
click at [397, 318] on li "1 Stop" at bounding box center [402, 317] width 20 height 25
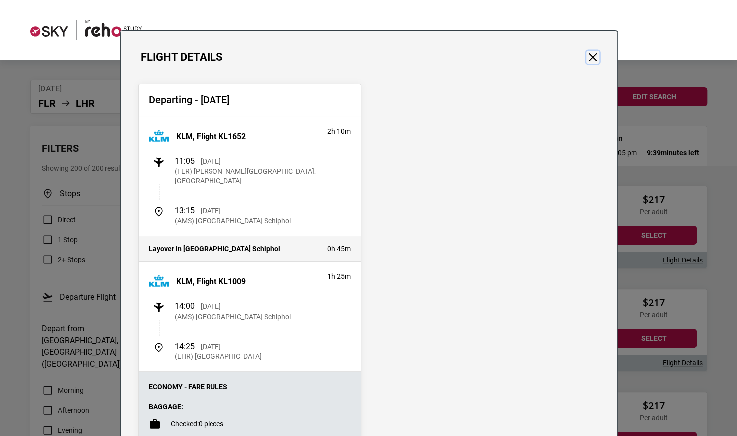
click at [587, 63] on button "Close" at bounding box center [592, 57] width 13 height 13
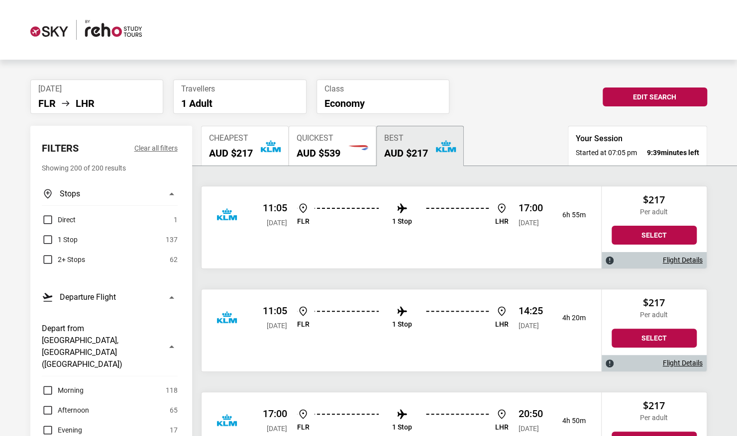
click at [410, 213] on li "1 Stop" at bounding box center [402, 214] width 20 height 25
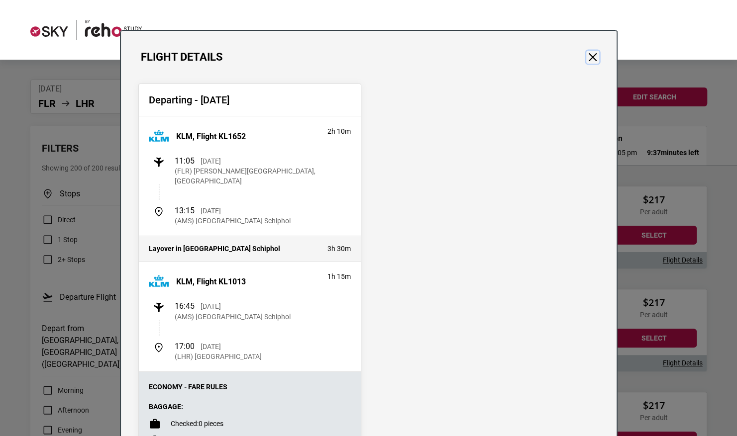
click at [586, 62] on button "Close" at bounding box center [592, 57] width 13 height 13
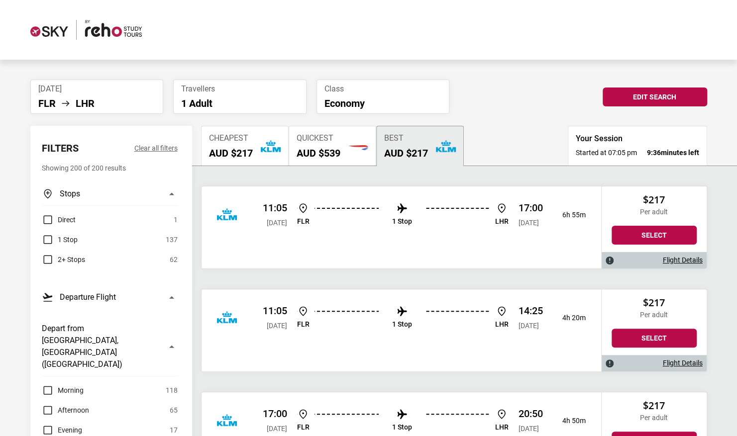
scroll to position [162, 0]
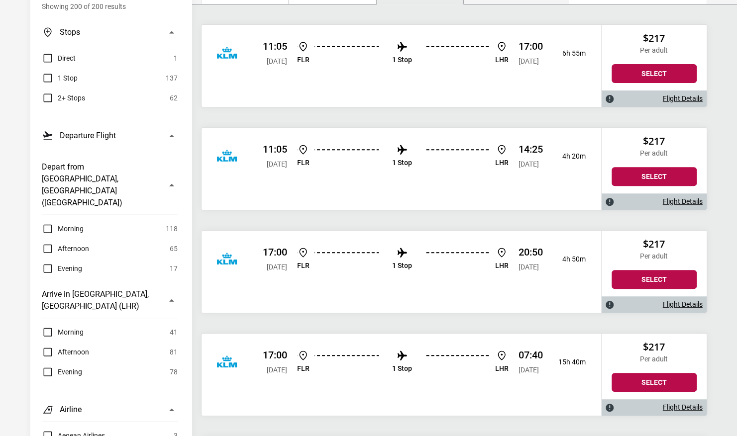
click at [409, 250] on li "1 Stop" at bounding box center [402, 259] width 20 height 25
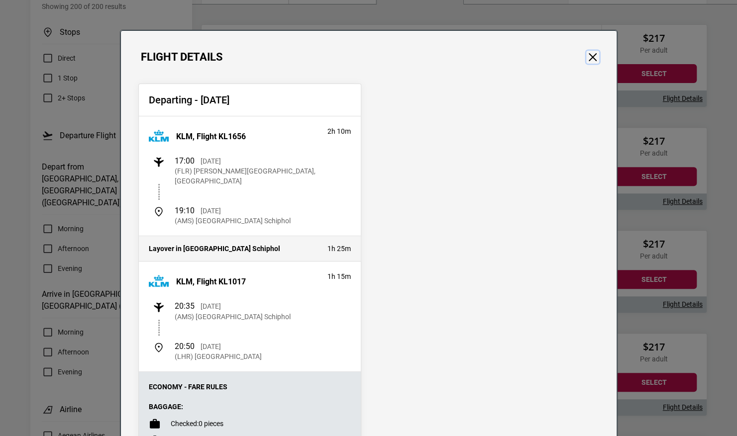
click at [590, 54] on button "Close" at bounding box center [592, 57] width 13 height 13
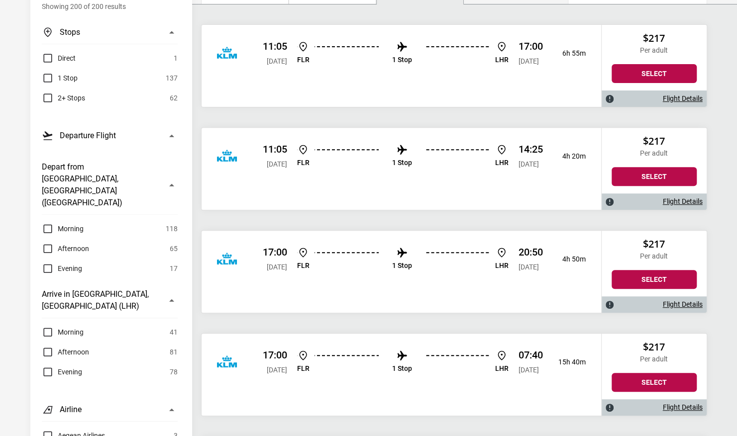
click at [390, 343] on div "17:00 Sat, 29 Nov 2025 FLR 1 Stop LHR 07:40 Sun, 30 Nov 2025 15h 40m" at bounding box center [400, 362] width 399 height 57
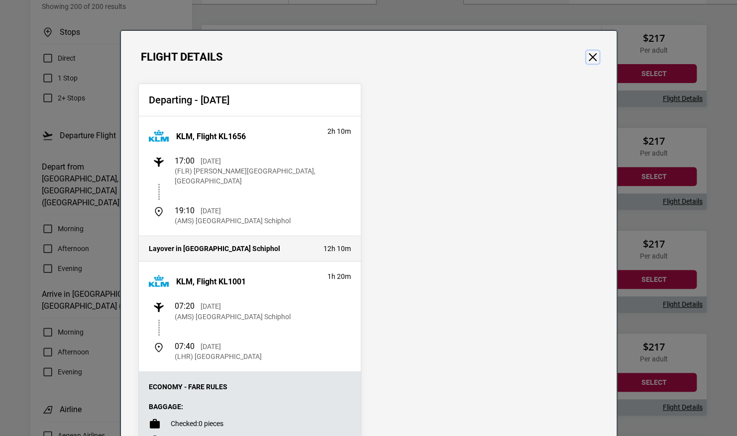
click at [588, 54] on button "Close" at bounding box center [592, 57] width 13 height 13
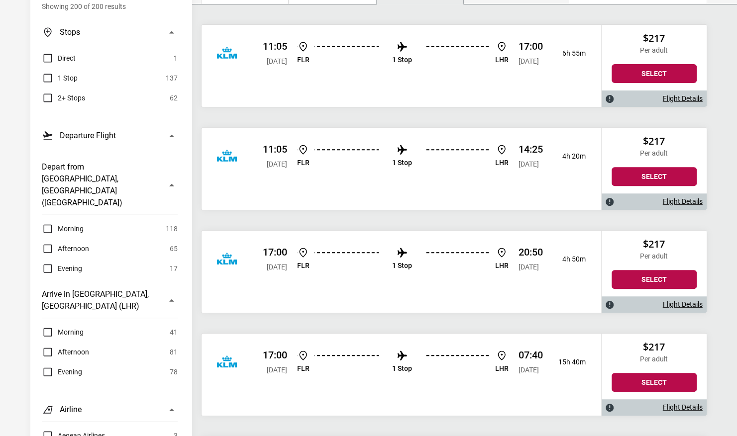
click at [404, 47] on img at bounding box center [402, 47] width 12 height 12
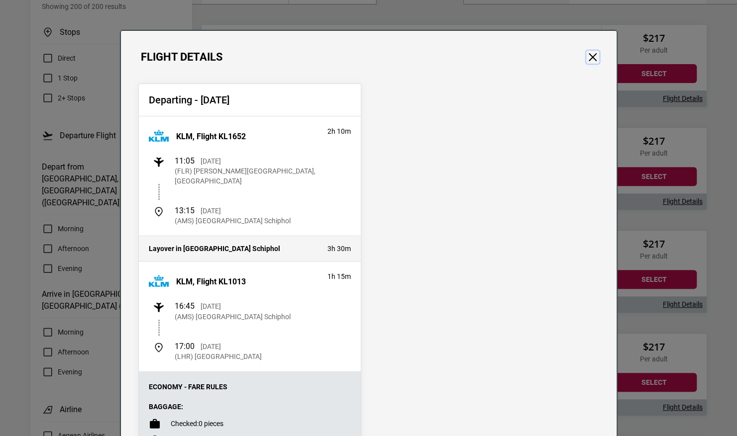
click at [589, 59] on button "Close" at bounding box center [592, 57] width 13 height 13
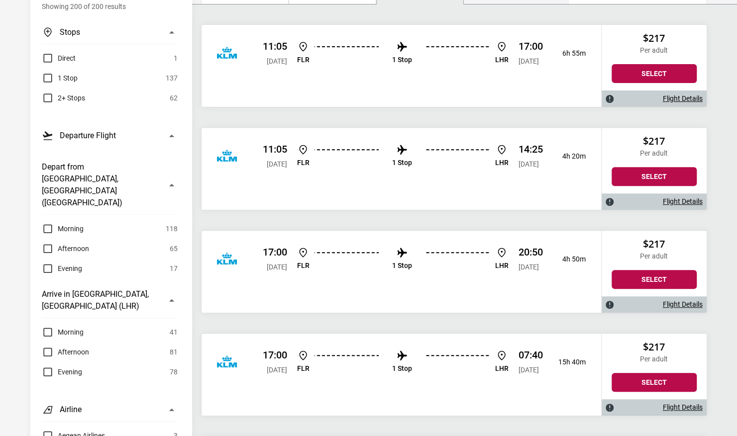
click at [401, 152] on img at bounding box center [402, 150] width 12 height 12
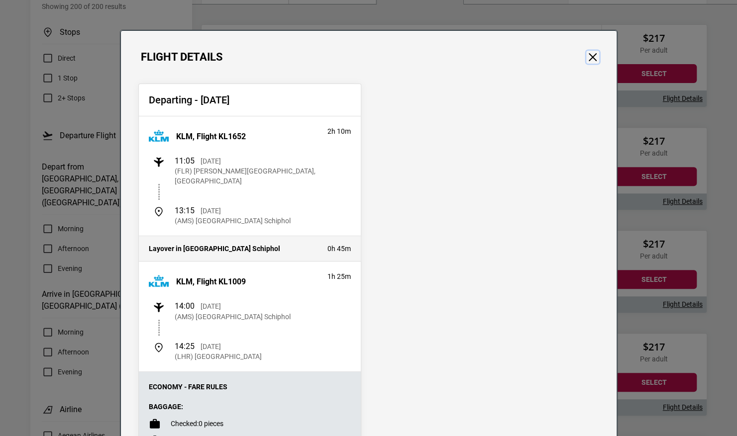
click at [591, 59] on button "Close" at bounding box center [592, 57] width 13 height 13
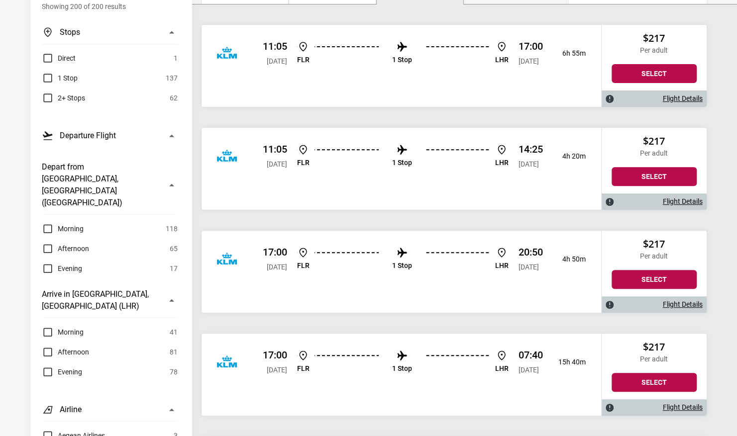
click at [402, 259] on li "1 Stop" at bounding box center [402, 259] width 20 height 25
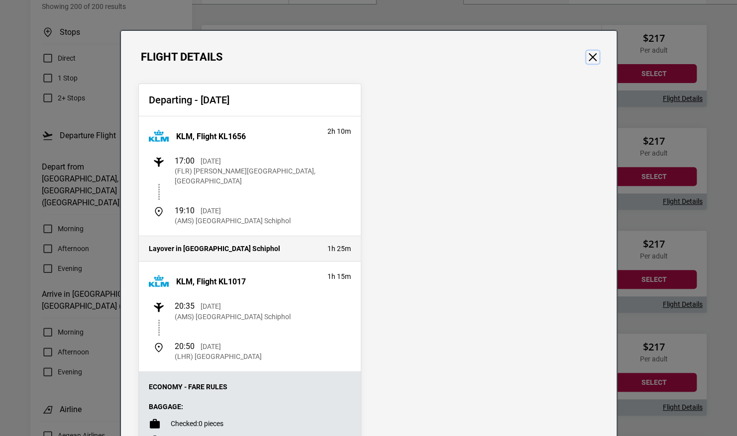
click at [591, 53] on button "Close" at bounding box center [592, 57] width 13 height 13
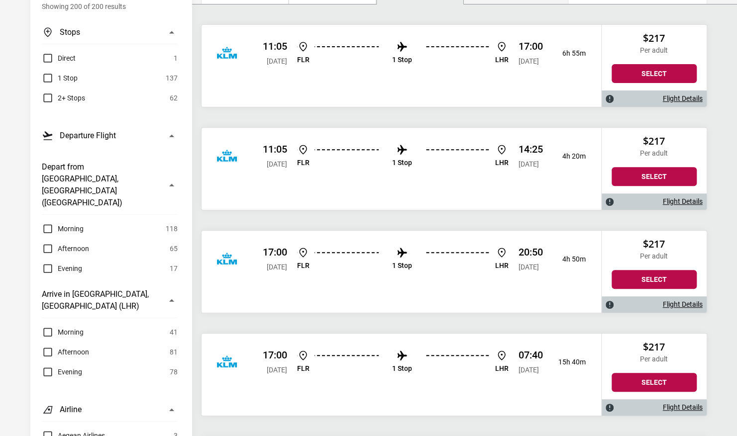
click at [405, 253] on img at bounding box center [402, 253] width 12 height 12
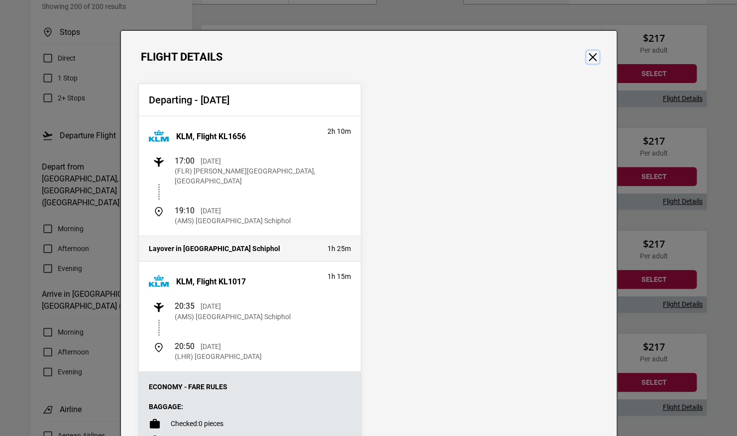
click at [588, 54] on button "Close" at bounding box center [592, 57] width 13 height 13
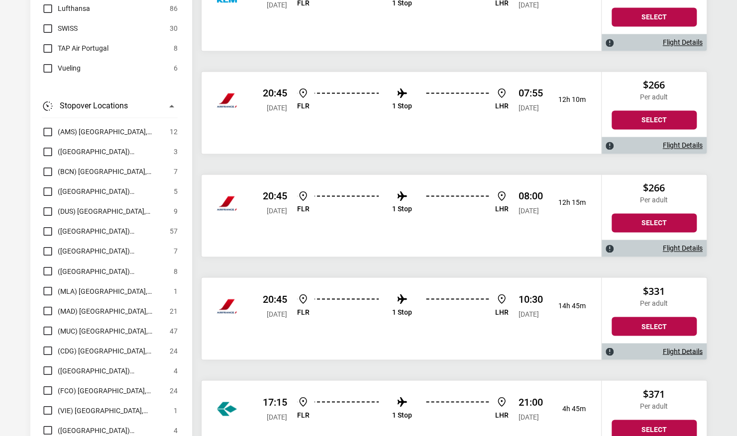
scroll to position [823, 0]
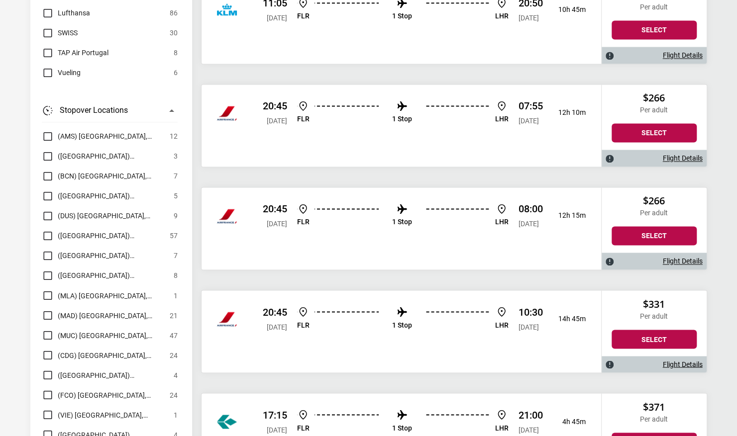
click at [400, 317] on li "1 Stop" at bounding box center [402, 318] width 20 height 25
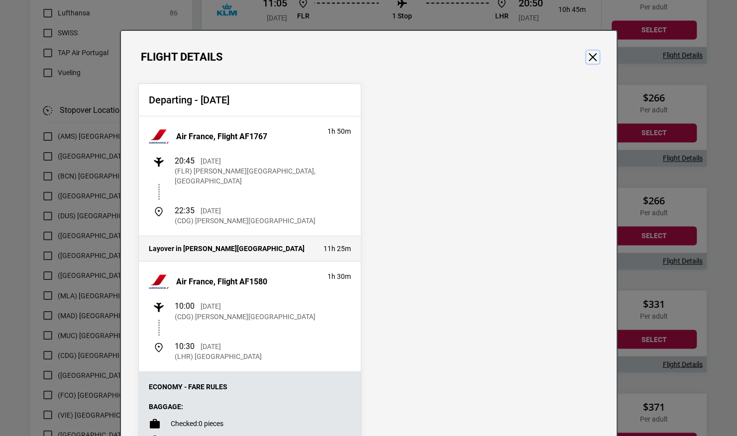
click at [594, 51] on button "Close" at bounding box center [592, 57] width 13 height 13
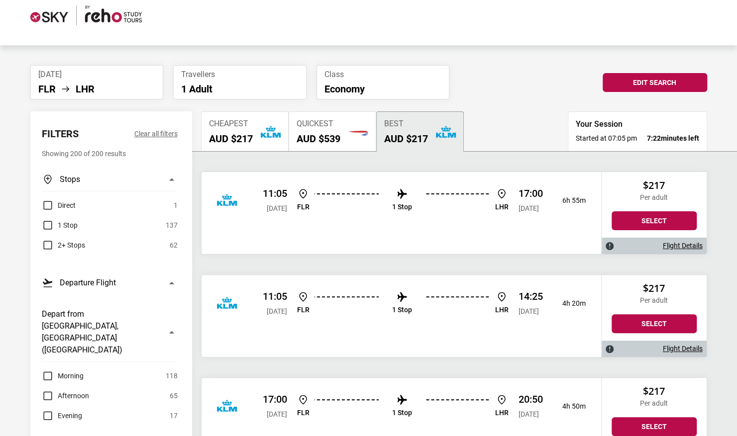
scroll to position [12, 0]
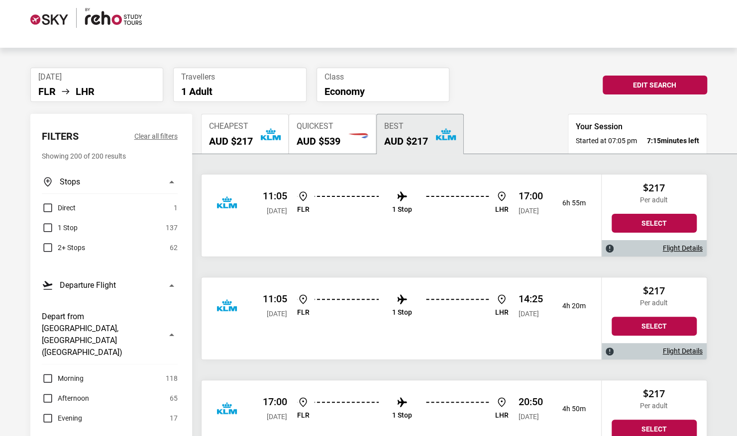
click at [78, 69] on li "Sat, 29 Nov 2025 FLR LHR" at bounding box center [96, 85] width 133 height 34
click at [84, 91] on li "LHR" at bounding box center [85, 92] width 19 height 12
click at [627, 80] on button "Edit Search" at bounding box center [654, 85] width 104 height 19
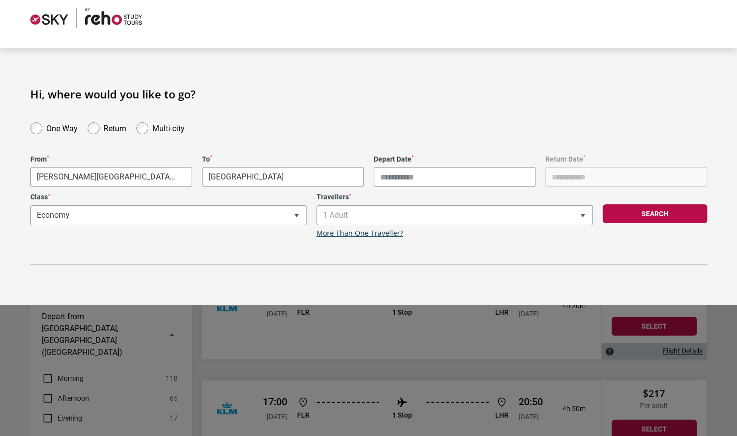
type input "**********"
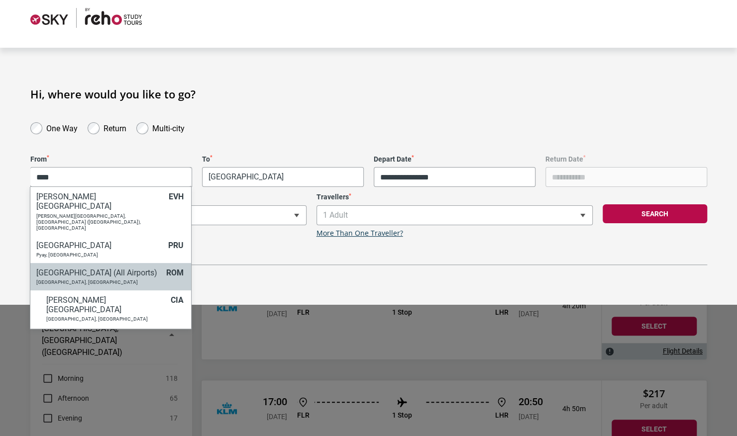
scroll to position [13, 0]
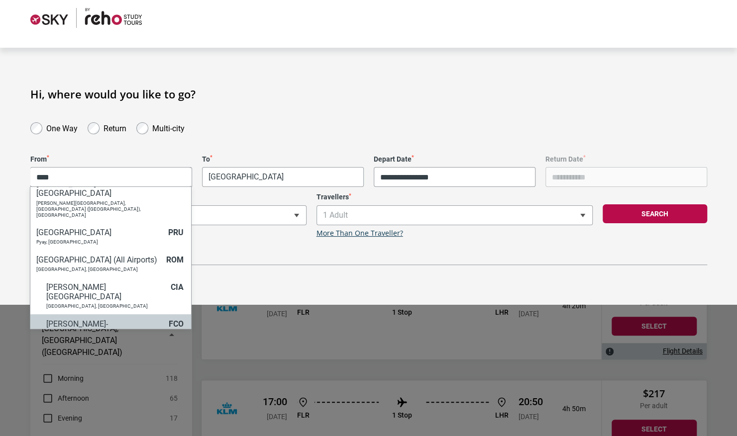
type input "****"
select select "FCOA"
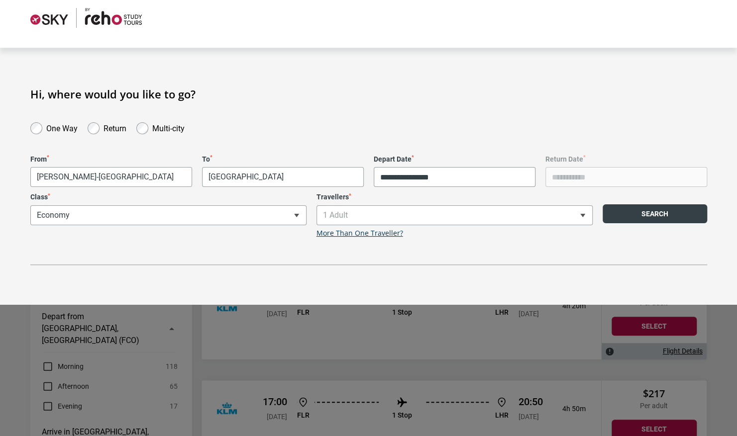
click at [633, 211] on button "Search" at bounding box center [654, 213] width 104 height 19
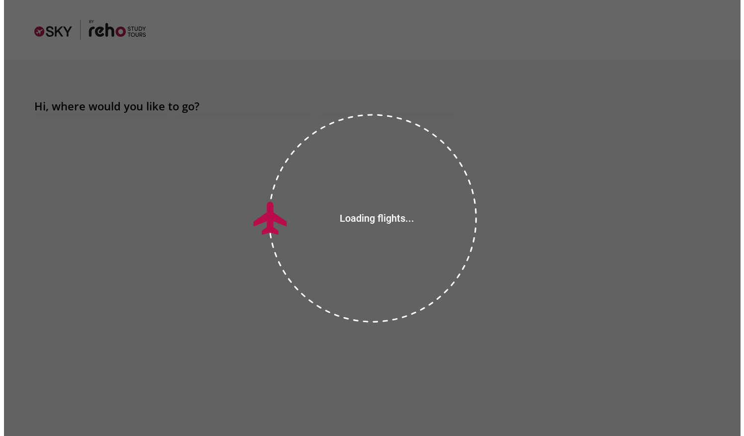
scroll to position [0, 0]
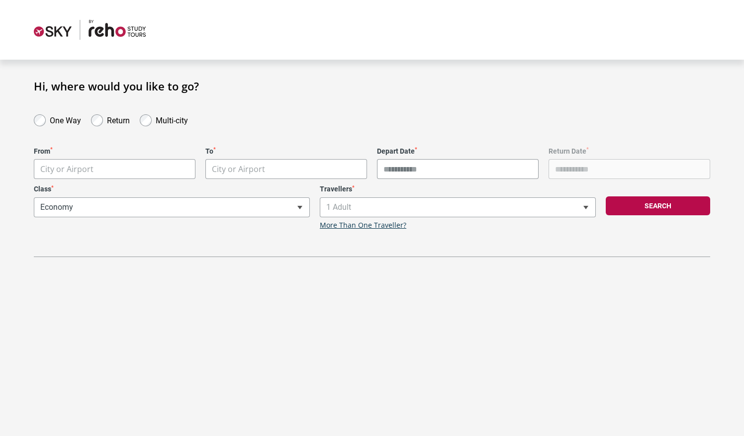
click at [66, 172] on body "**********" at bounding box center [372, 218] width 744 height 436
click at [101, 176] on input "****" at bounding box center [114, 169] width 161 height 20
type input "****"
click at [88, 191] on li "Searching…" at bounding box center [114, 188] width 161 height 19
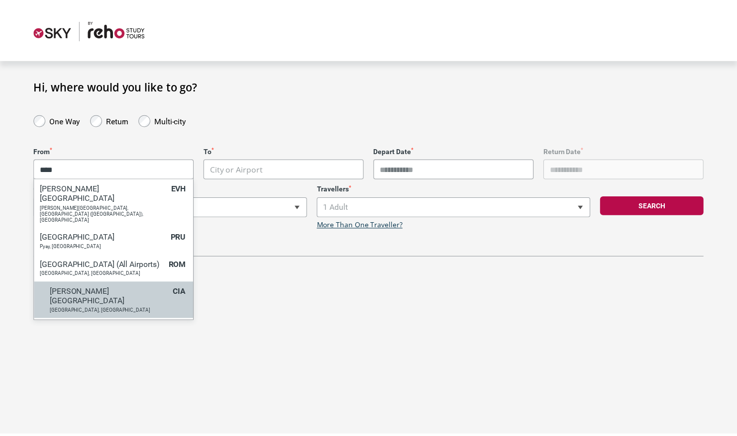
scroll to position [13, 0]
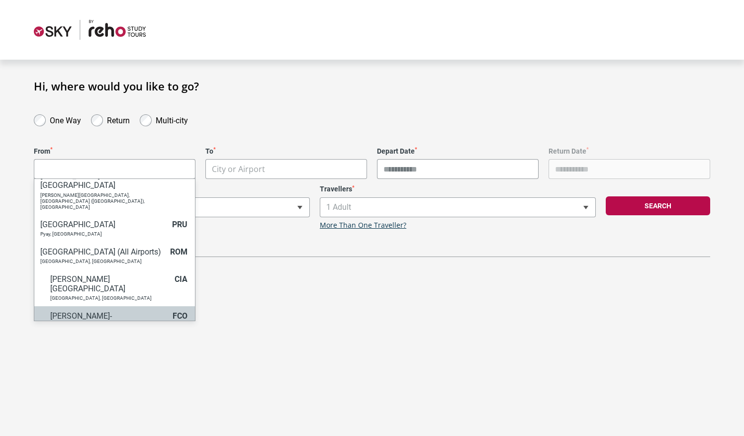
select select "FCOA"
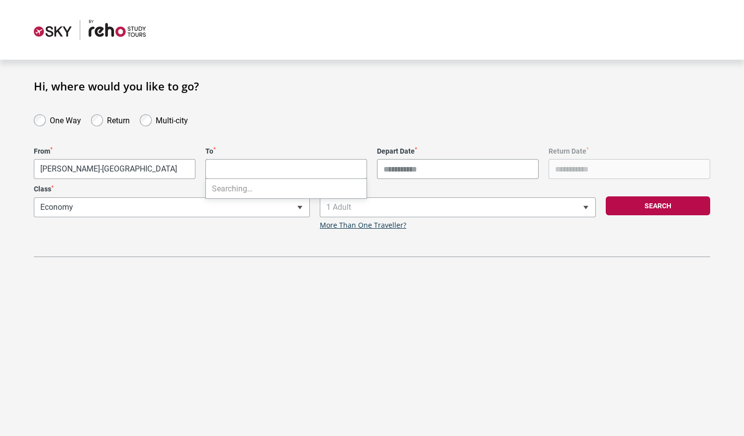
click at [246, 174] on body "**********" at bounding box center [372, 218] width 744 height 436
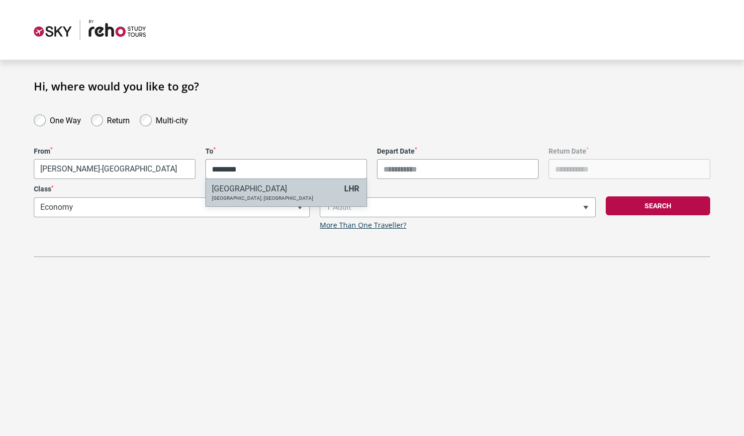
type input "********"
select select "LHRA"
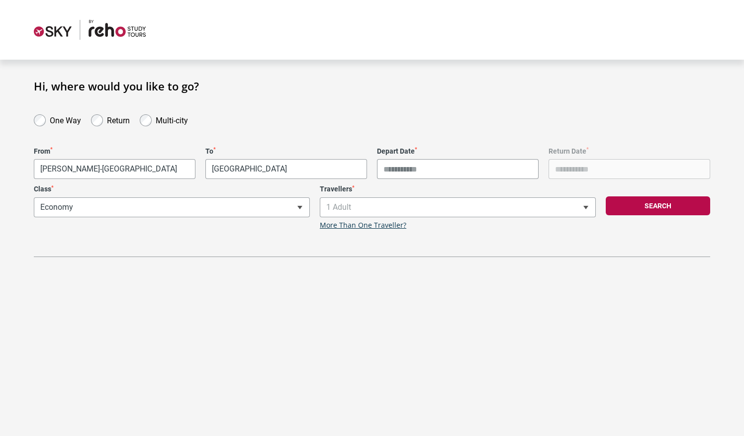
click at [438, 174] on input "Depart Date *" at bounding box center [458, 169] width 162 height 20
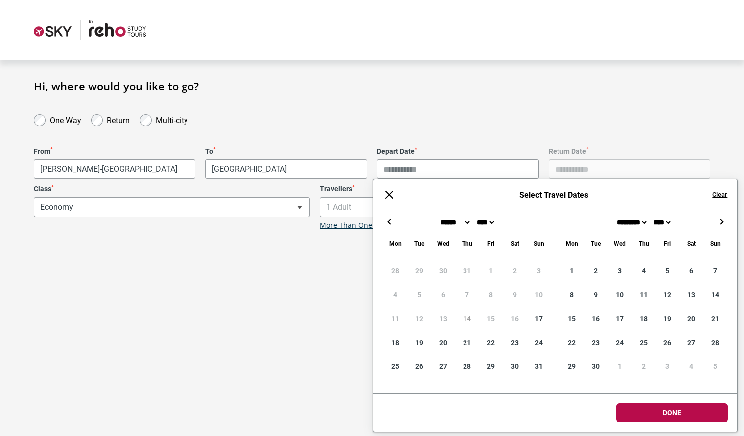
click at [720, 225] on button "→" at bounding box center [721, 222] width 12 height 12
type input "**********"
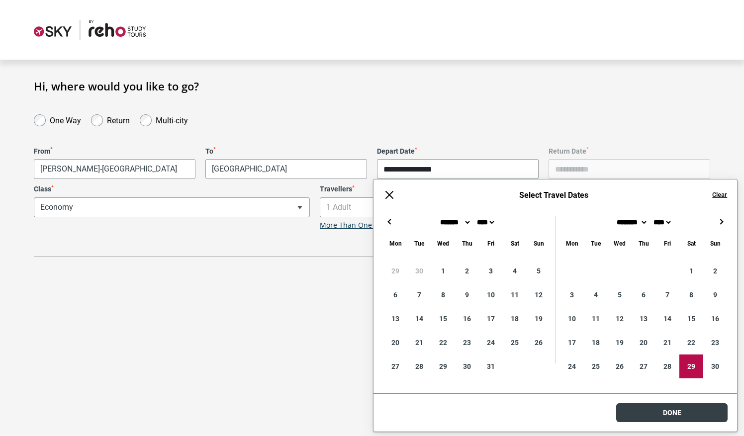
click at [661, 406] on body "**********" at bounding box center [372, 218] width 744 height 436
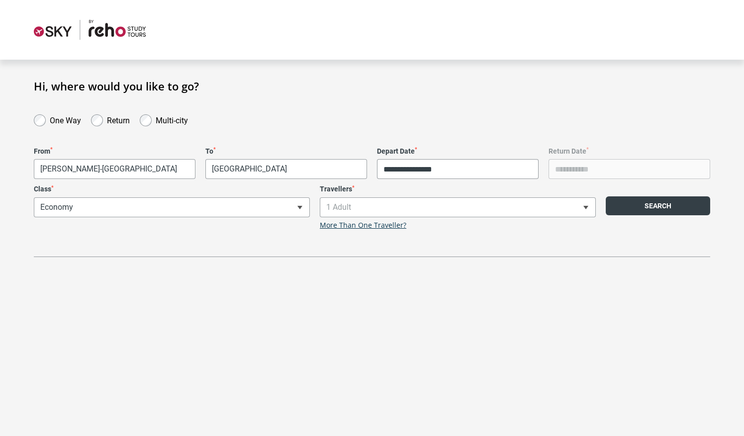
click at [646, 209] on button "Search" at bounding box center [658, 205] width 104 height 19
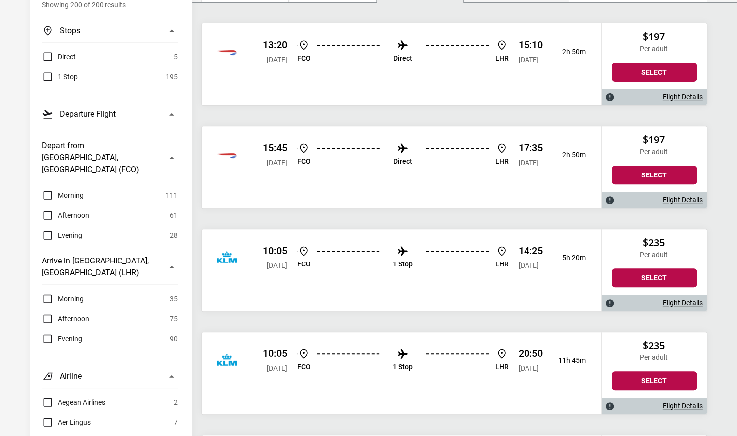
scroll to position [164, 0]
click at [406, 249] on img at bounding box center [402, 251] width 12 height 12
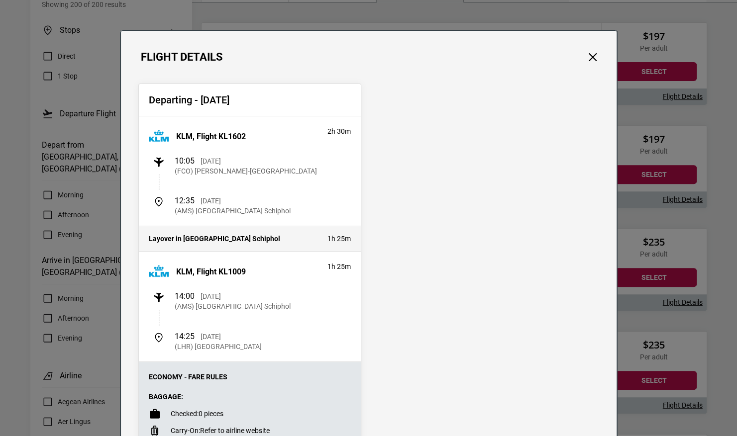
click at [590, 66] on div "Departing - Sat, 29 Nov 2025 KLM, Flight KL1602 2h 30m 10:05 Sat, 29 Nov 2025 (…" at bounding box center [368, 358] width 495 height 589
click at [589, 56] on button "Close" at bounding box center [592, 57] width 13 height 13
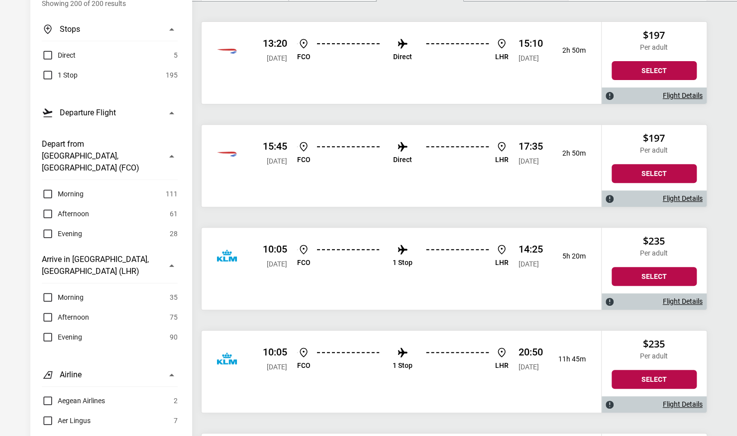
scroll to position [0, 0]
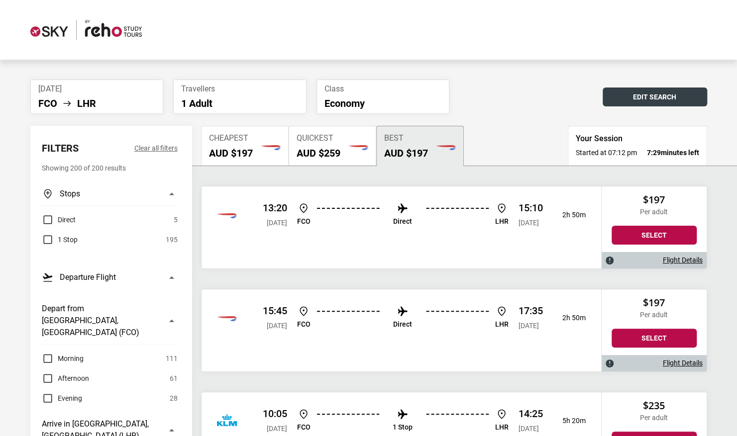
click at [642, 95] on button "Edit Search" at bounding box center [654, 97] width 104 height 19
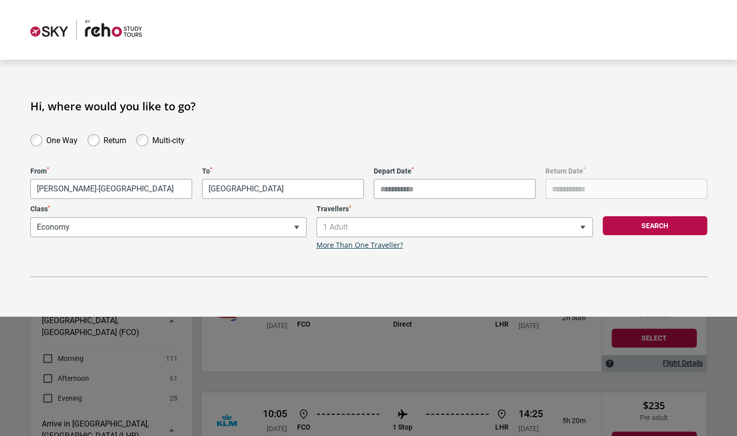
type input "**********"
click at [146, 145] on div "Multi-city" at bounding box center [160, 139] width 58 height 14
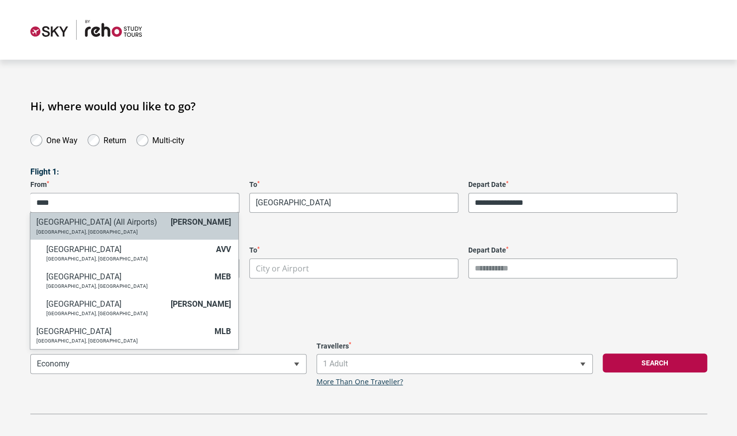
type input "****"
select select "MELC"
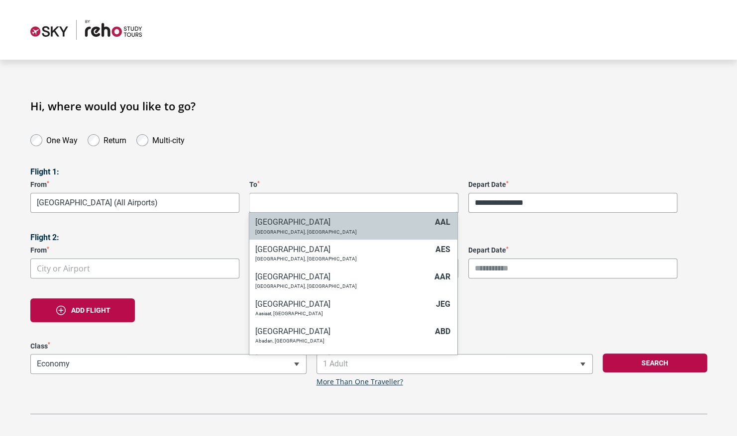
drag, startPoint x: 360, startPoint y: 198, endPoint x: 309, endPoint y: 199, distance: 50.7
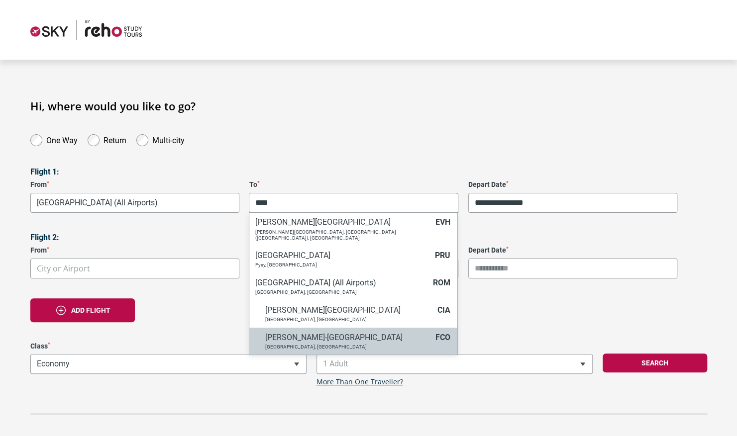
type input "****"
select select "FCOA"
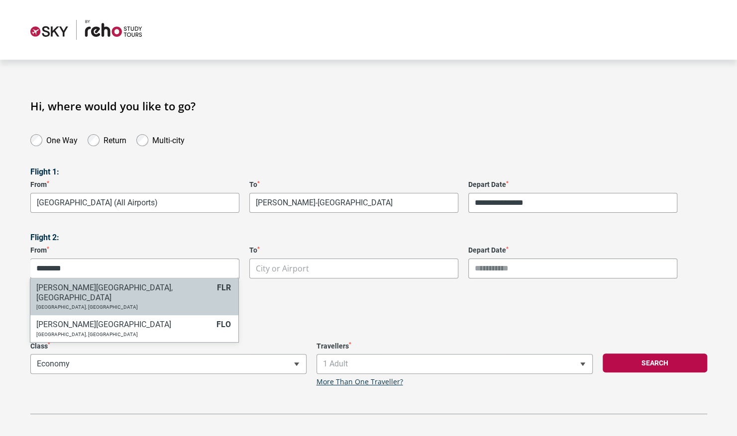
type input "********"
select select "FLRA"
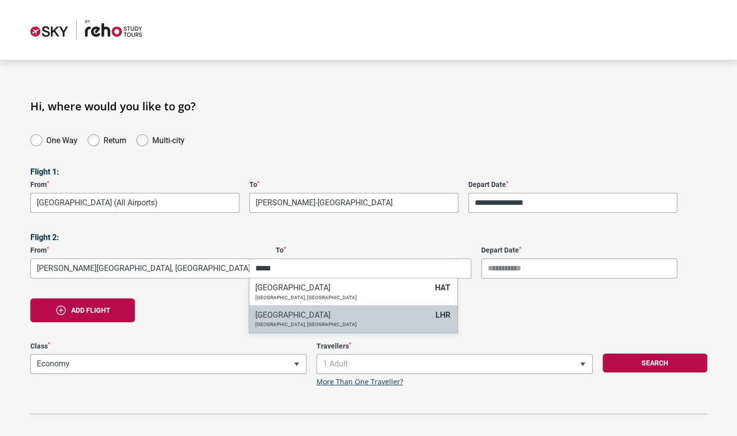
type input "*****"
select select "LHRA"
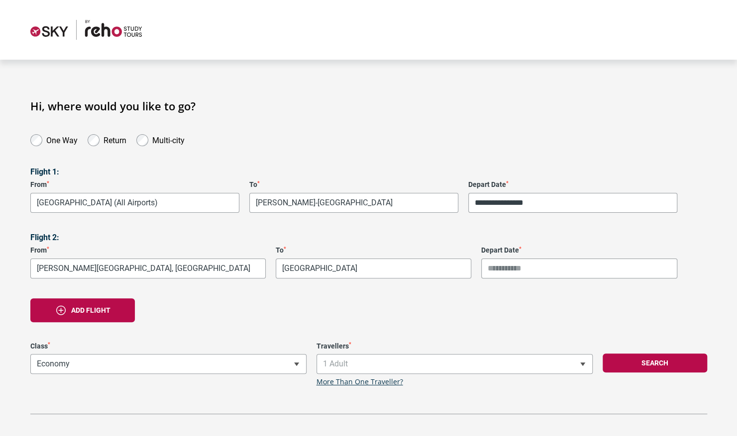
click at [549, 256] on div "Depart Date *" at bounding box center [579, 262] width 206 height 32
click at [537, 262] on input "Depart Date *" at bounding box center [579, 269] width 196 height 20
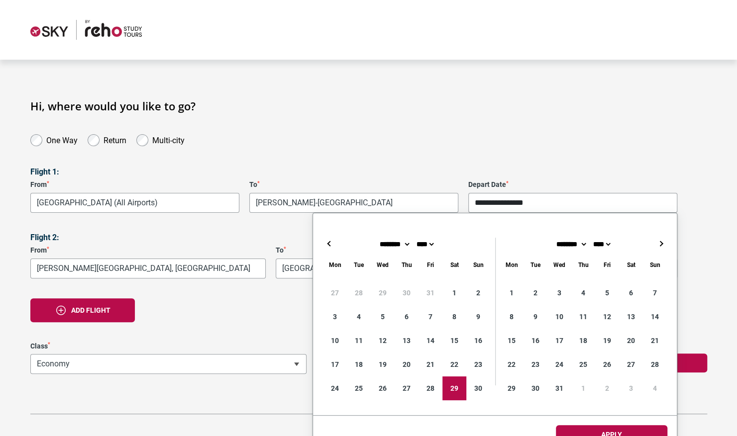
click at [506, 207] on input "**********" at bounding box center [572, 203] width 209 height 20
type input "**********"
click at [624, 172] on h3 "Flight 1:" at bounding box center [368, 171] width 676 height 9
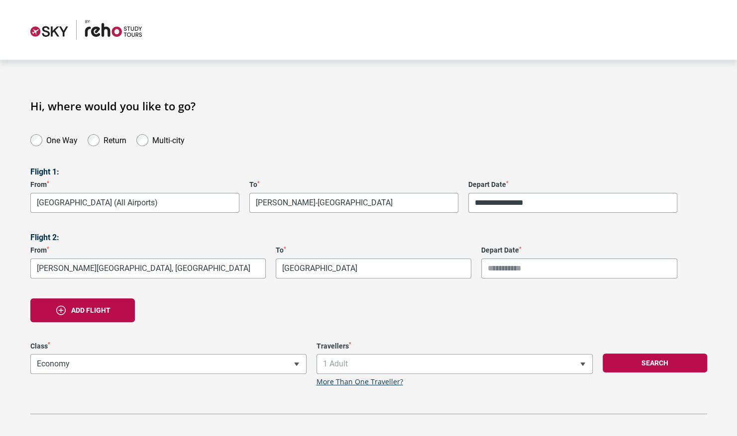
click at [501, 279] on div "**********" at bounding box center [368, 244] width 676 height 155
click at [498, 277] on input "Depart Date *" at bounding box center [579, 269] width 196 height 20
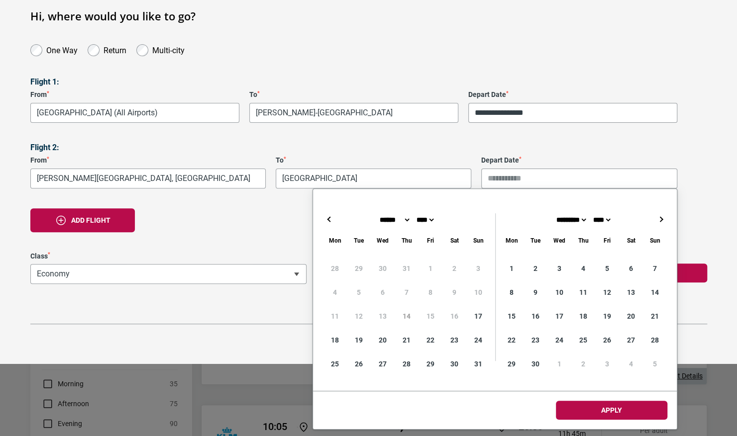
scroll to position [91, 0]
click at [654, 222] on div "← → ×" at bounding box center [495, 219] width 364 height 12
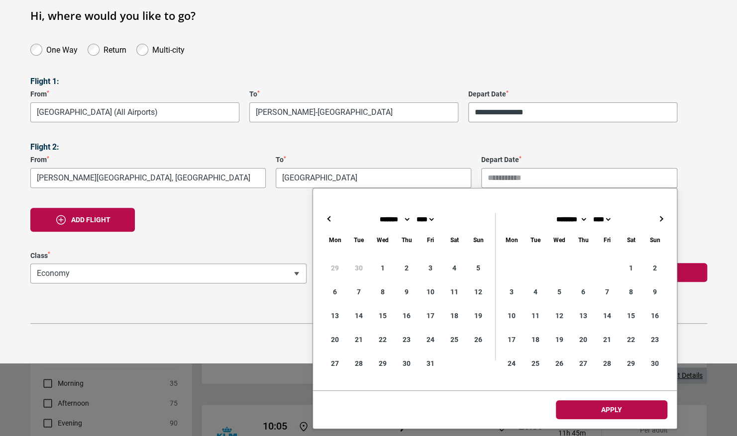
click at [658, 222] on button "→" at bounding box center [660, 219] width 12 height 12
type input "**********"
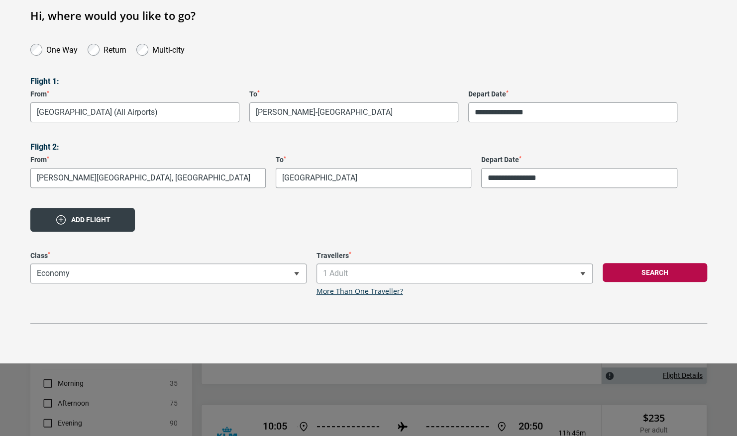
click at [114, 222] on button "Add flight" at bounding box center [82, 220] width 104 height 24
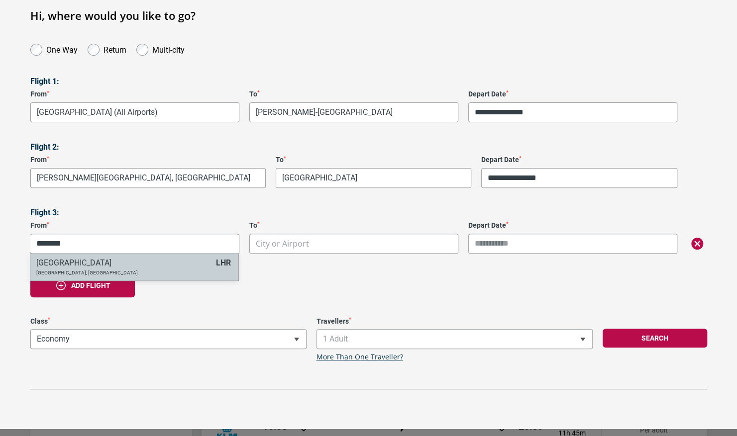
type input "********"
select select "LHRA"
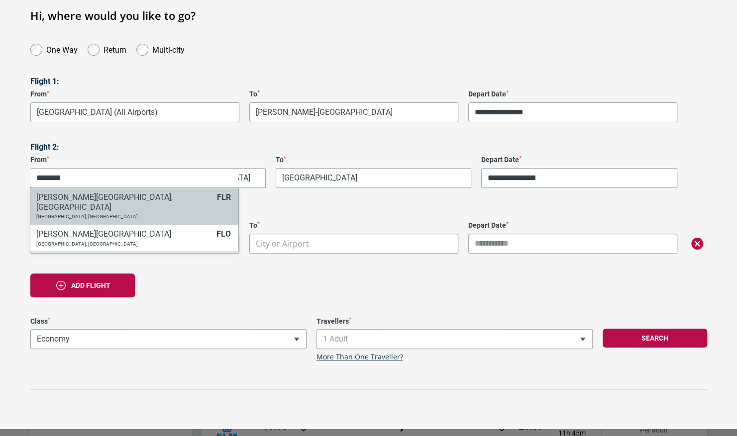
type input "********"
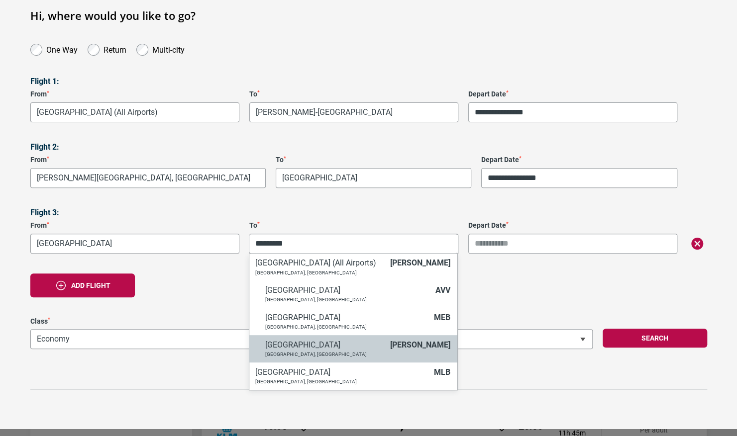
type input "*********"
select select "MELA"
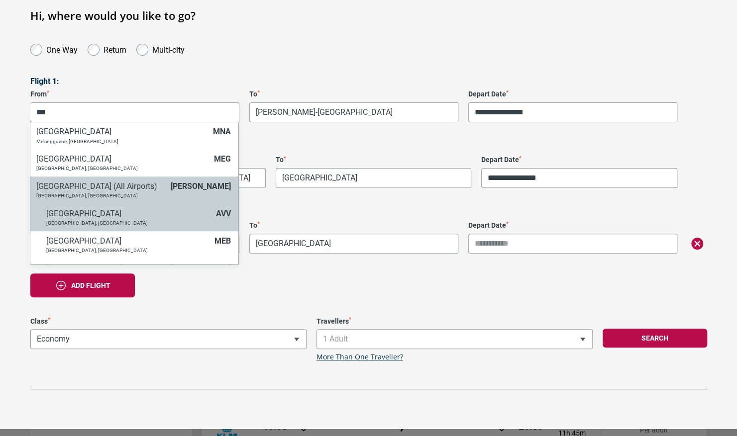
scroll to position [39, 0]
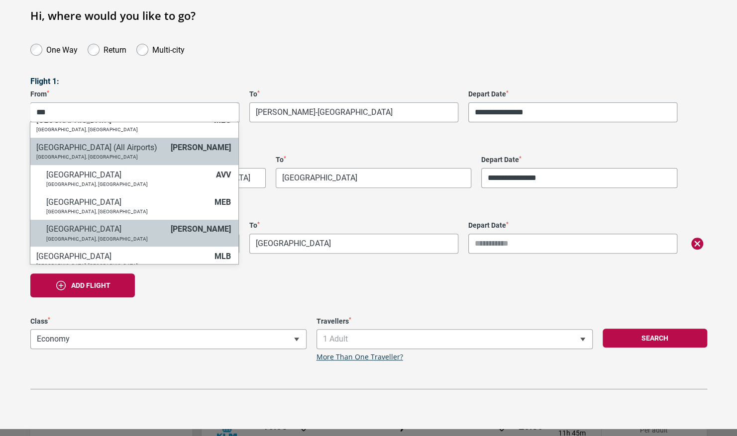
type input "***"
select select "MELA"
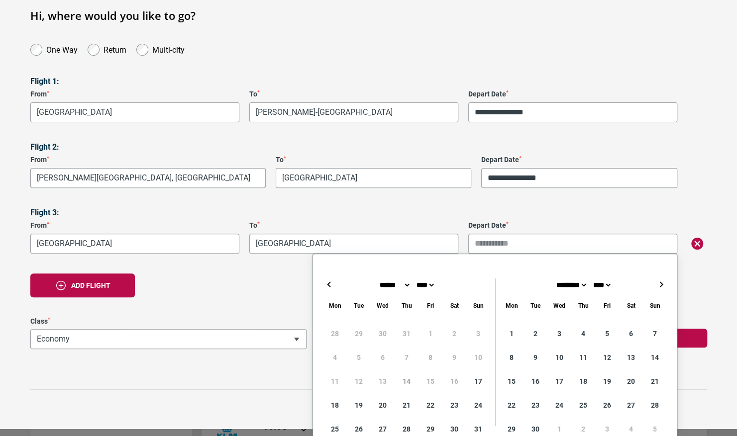
click at [502, 240] on input "Depart Date *" at bounding box center [572, 244] width 209 height 20
click at [660, 283] on button "→" at bounding box center [660, 285] width 12 height 12
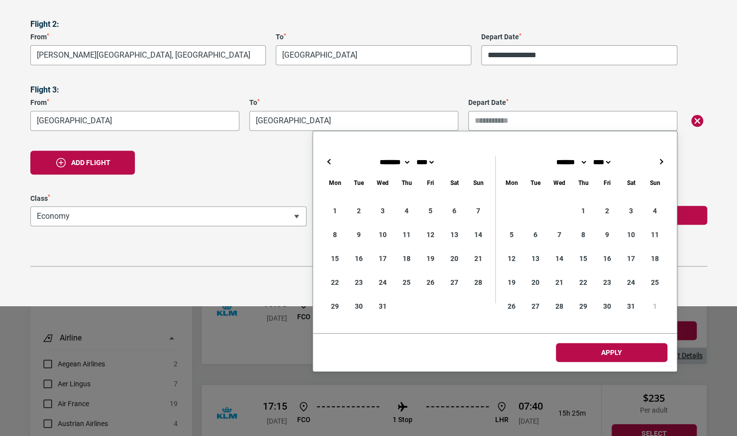
scroll to position [214, 0]
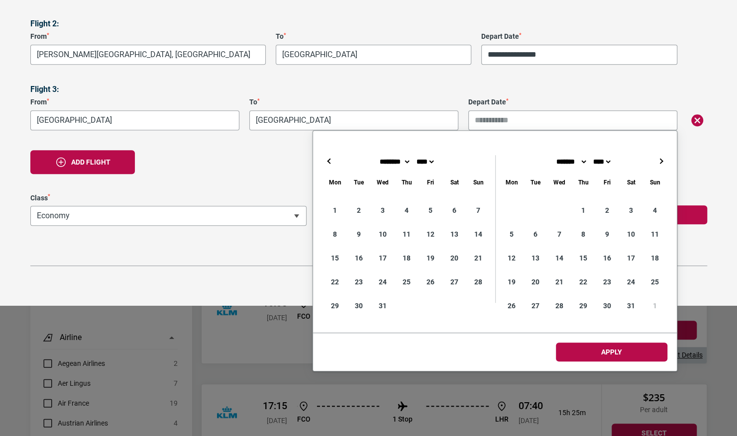
type input "**********"
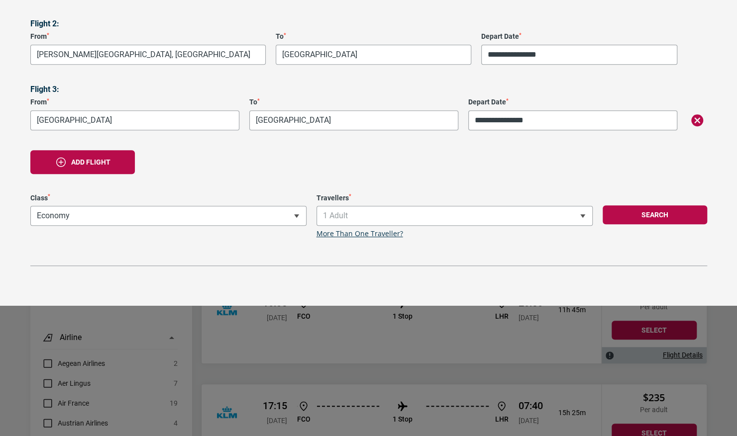
click at [269, 158] on div "Add flight" at bounding box center [368, 162] width 676 height 24
click at [650, 212] on button "Search" at bounding box center [654, 214] width 104 height 19
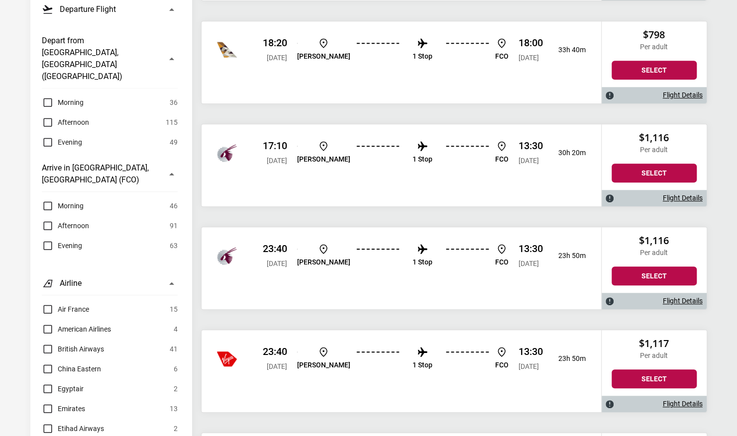
scroll to position [0, 0]
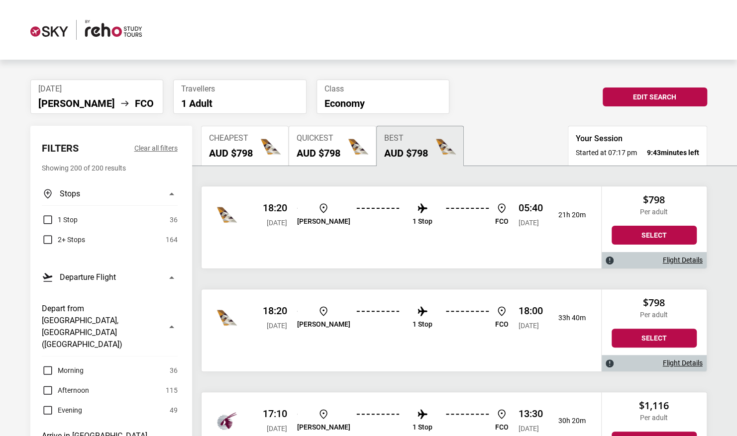
click at [124, 93] on li "Sat, 15 Nov 2025 MEL FCO" at bounding box center [96, 97] width 133 height 34
click at [618, 92] on button "Edit Search" at bounding box center [654, 97] width 104 height 19
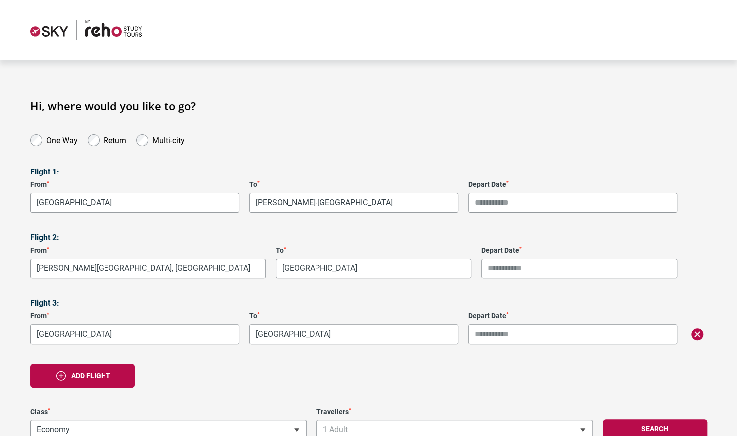
type input "**********"
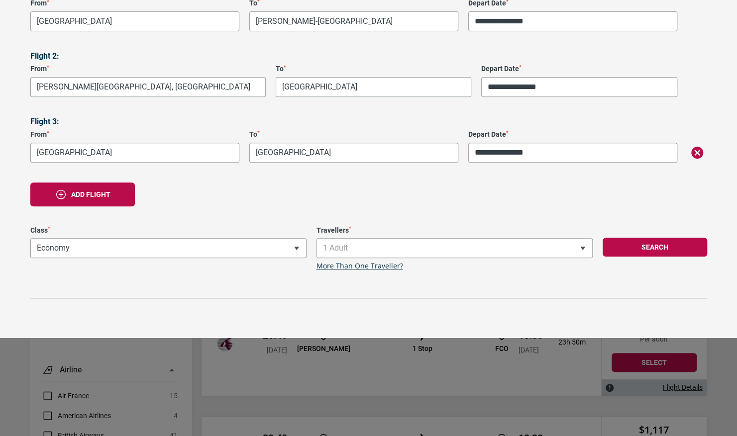
scroll to position [182, 0]
click at [639, 245] on button "Search" at bounding box center [654, 246] width 104 height 19
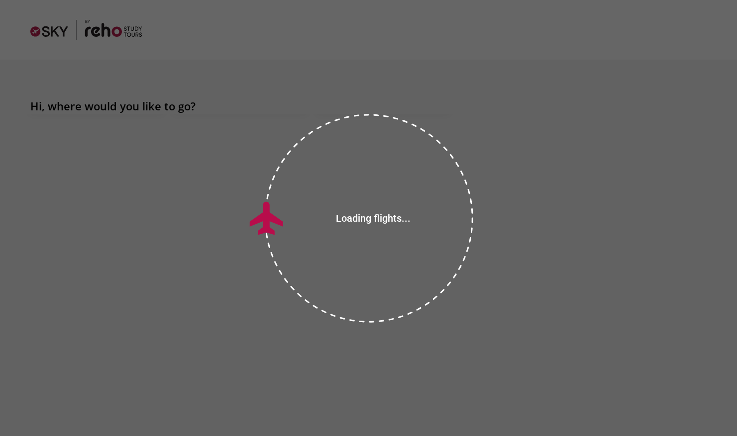
scroll to position [0, 0]
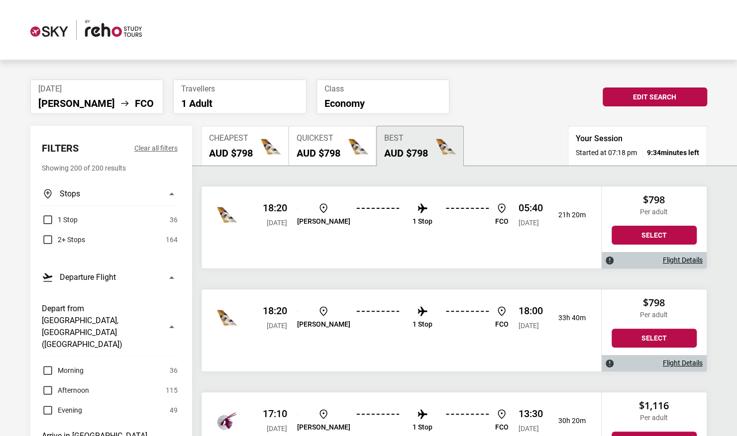
click at [495, 206] on img at bounding box center [501, 208] width 12 height 12
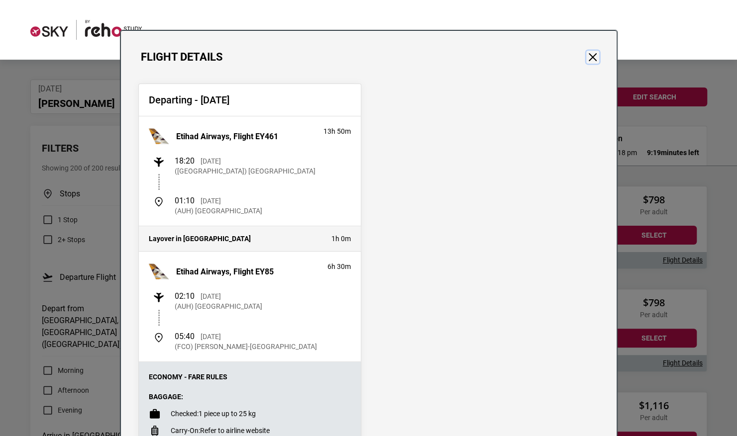
click at [594, 55] on button "Close" at bounding box center [592, 57] width 13 height 13
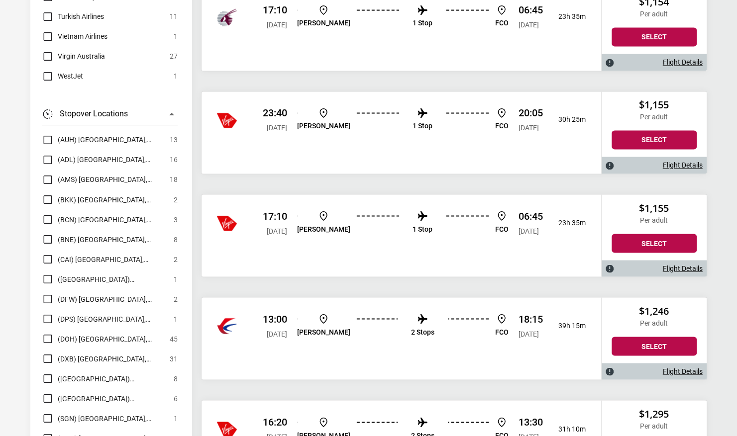
scroll to position [1023, 0]
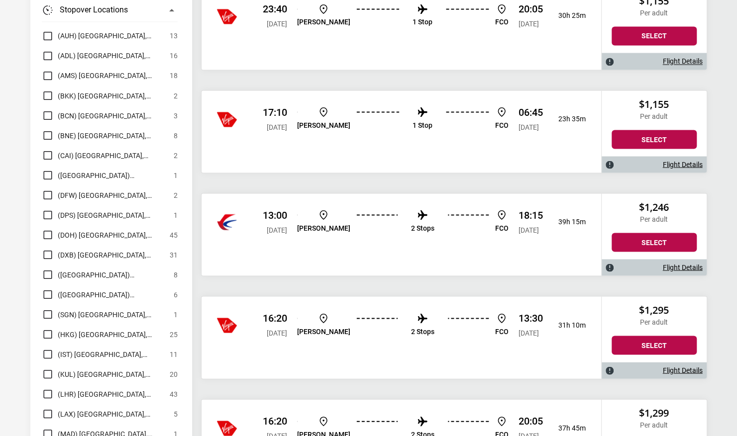
click at [237, 117] on div at bounding box center [236, 119] width 38 height 20
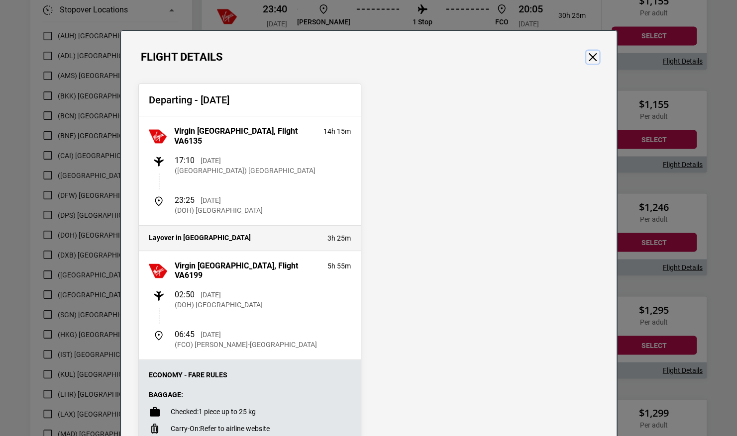
click at [591, 57] on button "Close" at bounding box center [592, 57] width 13 height 13
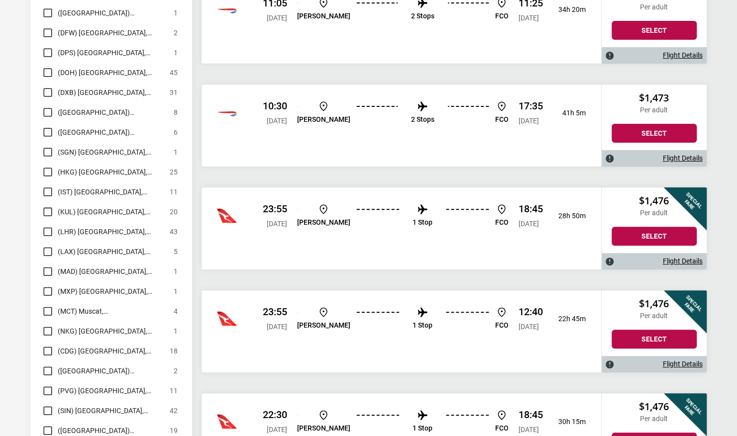
scroll to position [6755, 0]
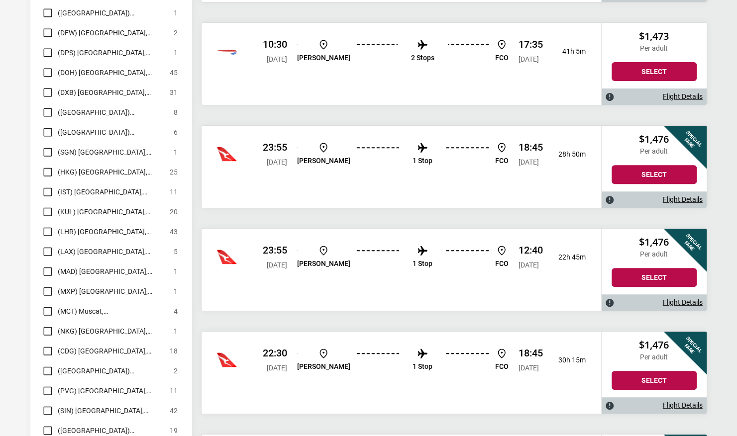
click at [495, 260] on p "FCO" at bounding box center [501, 264] width 13 height 8
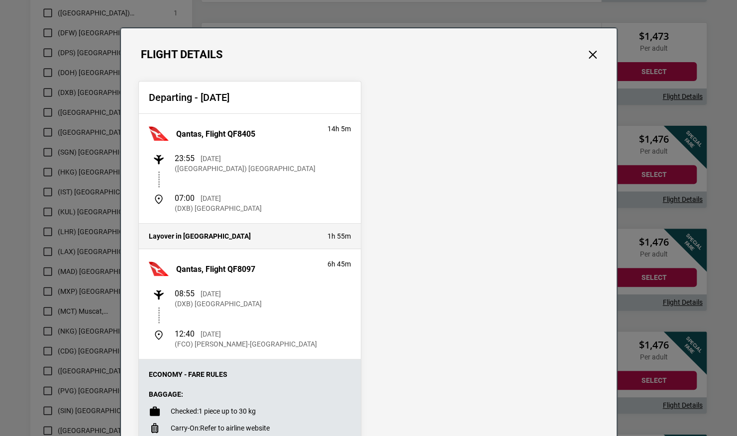
scroll to position [0, 0]
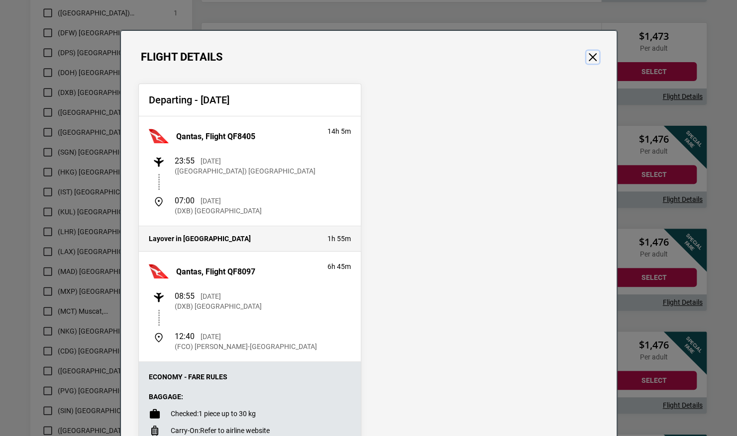
click at [589, 58] on button "Close" at bounding box center [592, 57] width 13 height 13
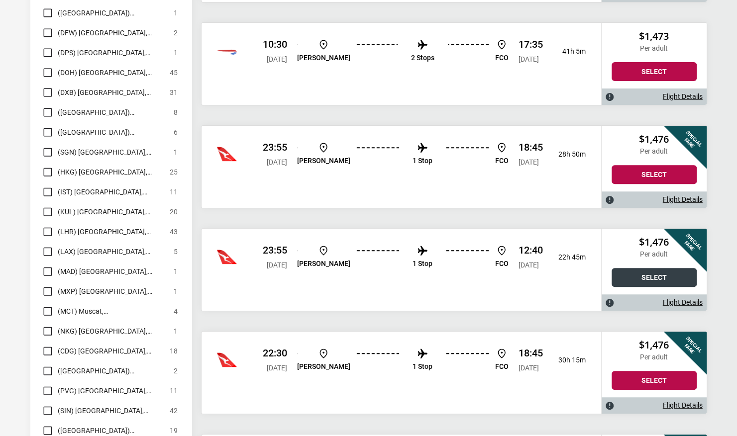
click at [652, 268] on button "Select" at bounding box center [653, 277] width 85 height 19
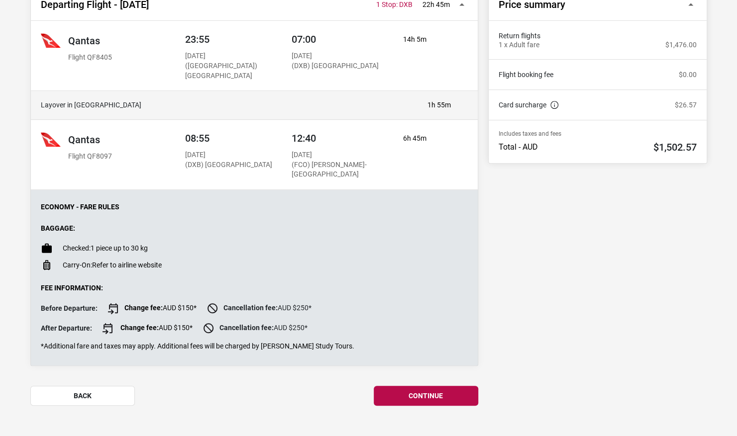
scroll to position [222, 0]
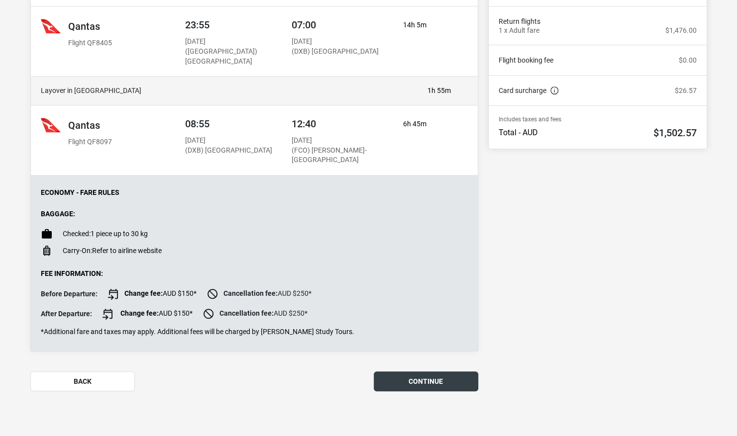
click at [406, 377] on button "continue" at bounding box center [426, 382] width 104 height 20
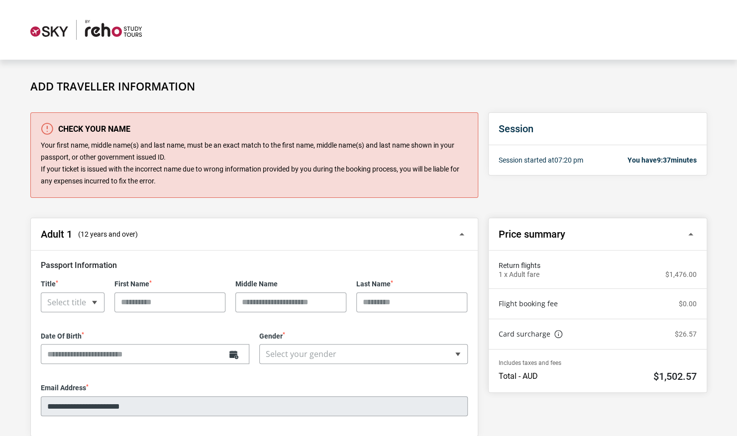
scroll to position [86, 0]
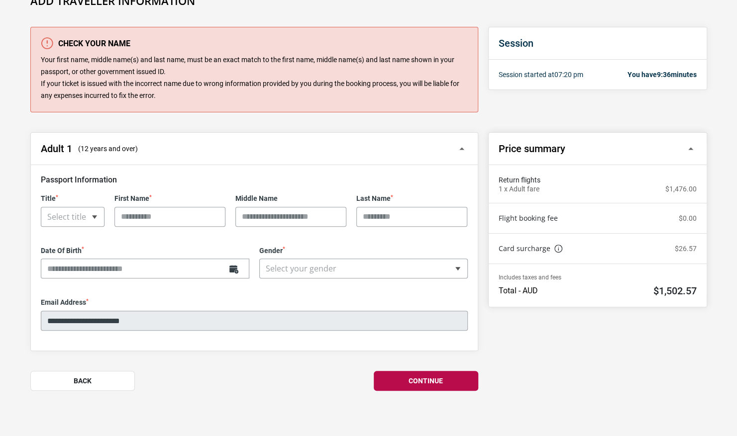
click at [84, 390] on div "**********" at bounding box center [368, 222] width 676 height 391
click at [92, 385] on button "Back" at bounding box center [82, 381] width 104 height 20
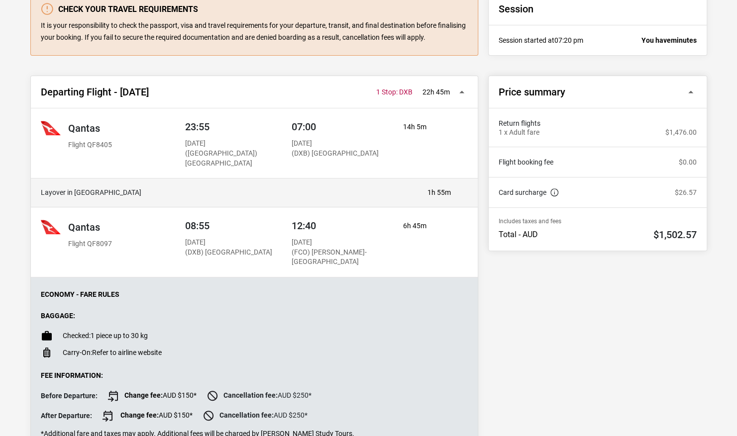
scroll to position [222, 0]
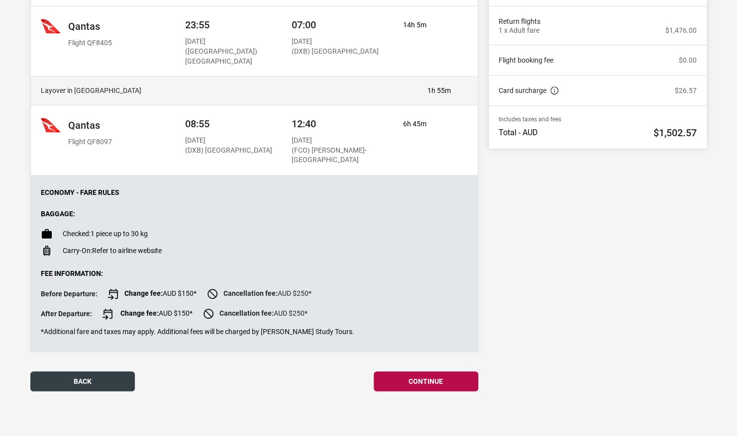
click at [103, 382] on button "back" at bounding box center [82, 382] width 104 height 20
